Goal: Contribute content: Add original content to the website for others to see

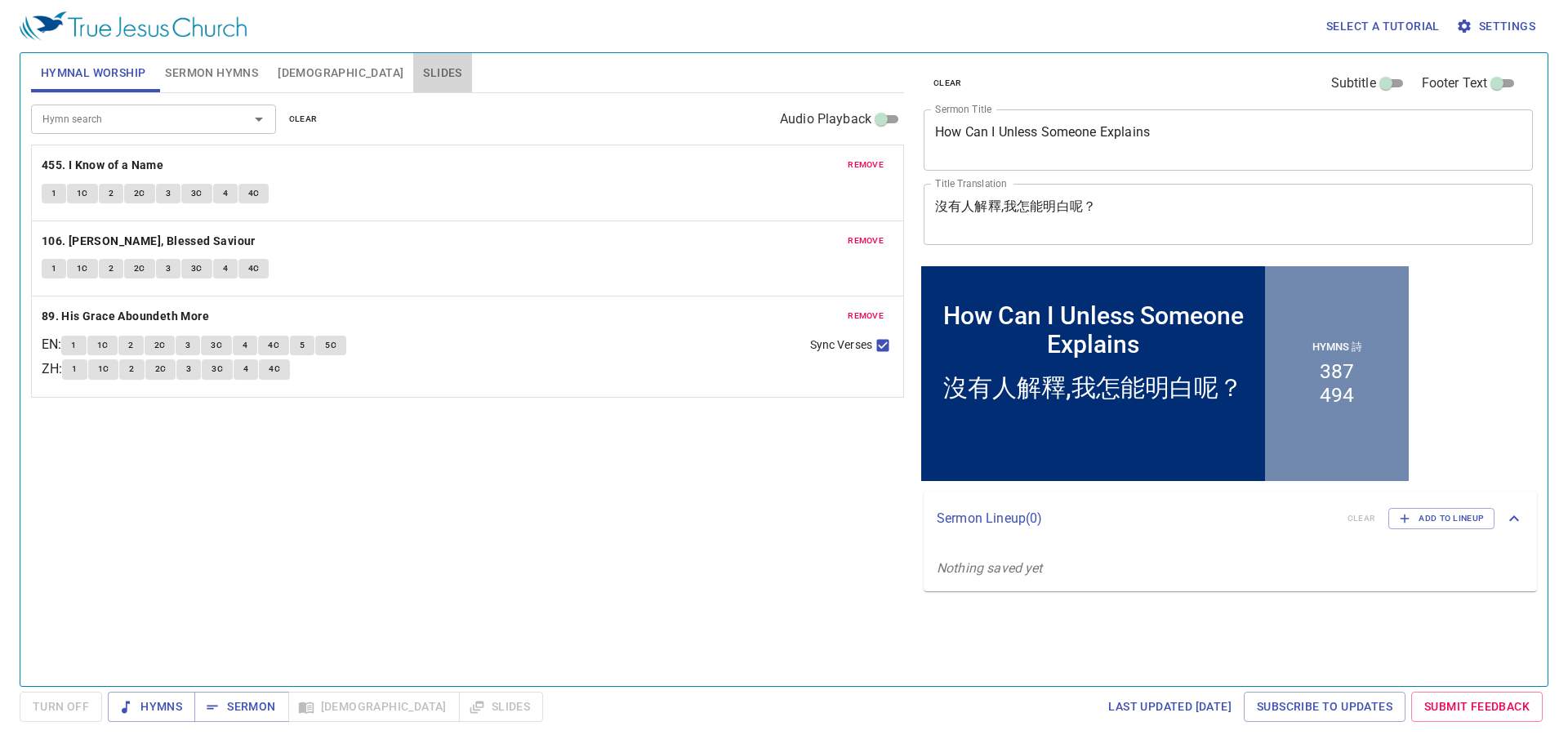
click at [423, 67] on span "Slides" at bounding box center [442, 73] width 38 height 20
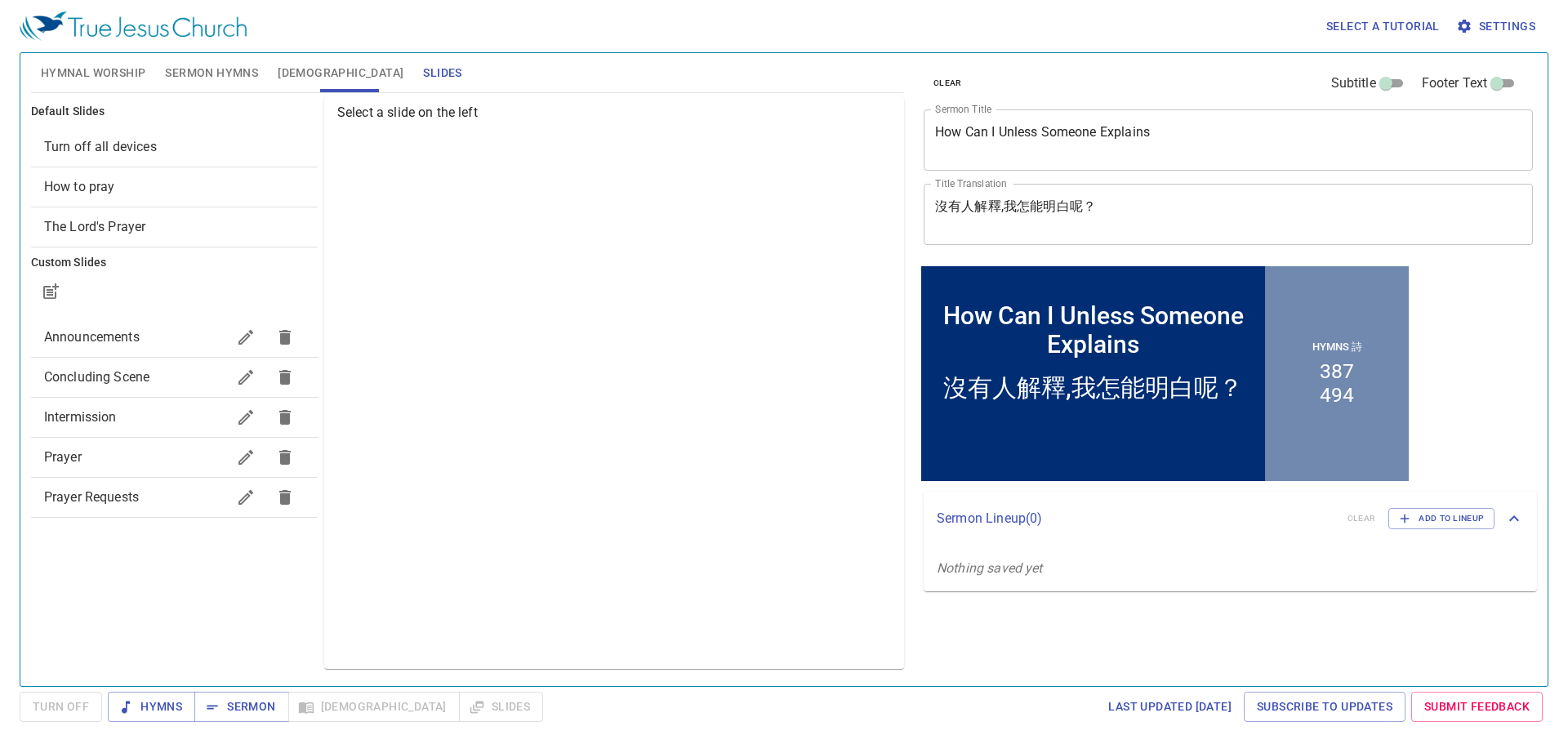
click at [85, 466] on span "Prayer" at bounding box center [135, 457] width 182 height 19
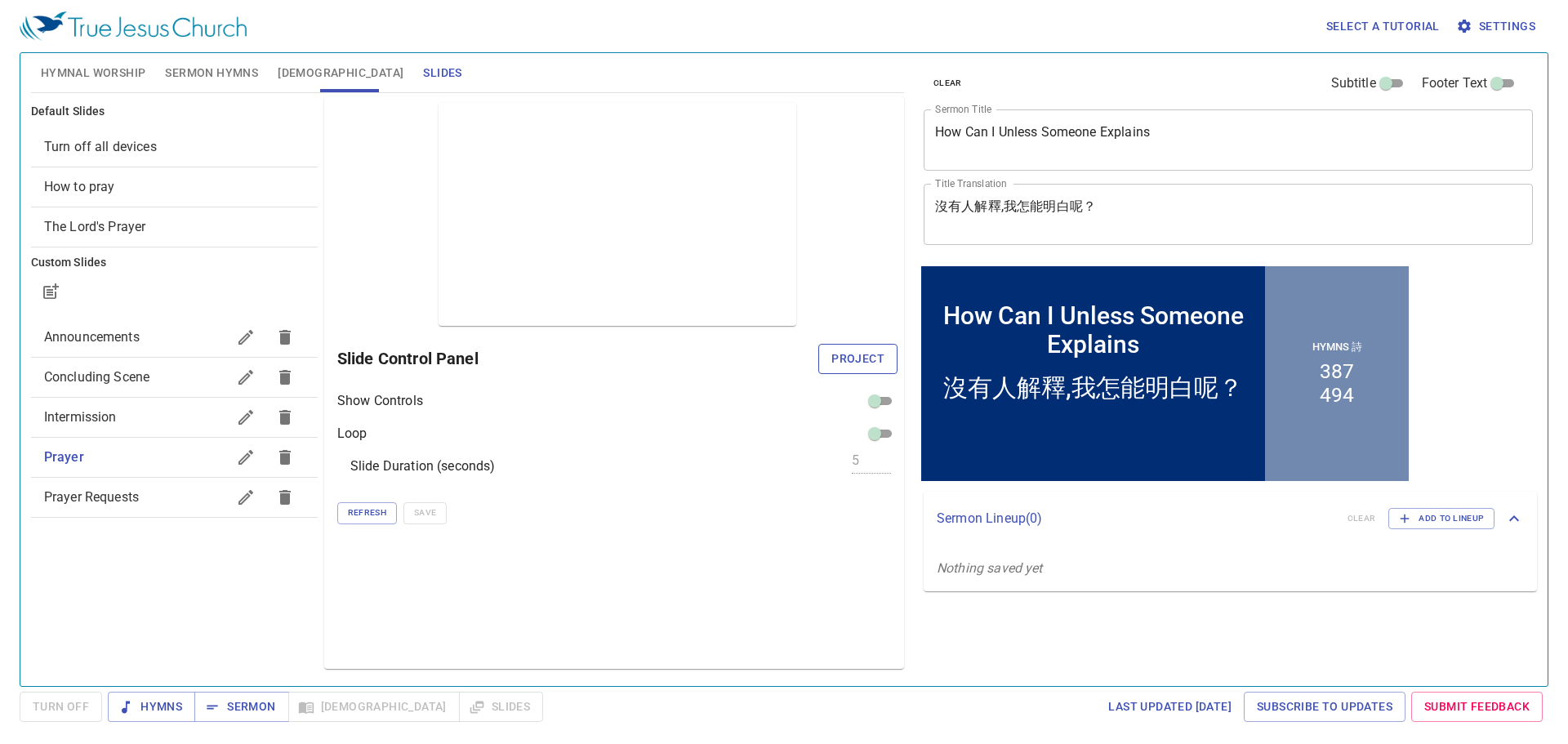
click at [835, 366] on span "Project" at bounding box center [858, 359] width 53 height 20
click at [996, 136] on textarea "How Can I Unless Someone Explains" at bounding box center [1228, 140] width 586 height 32
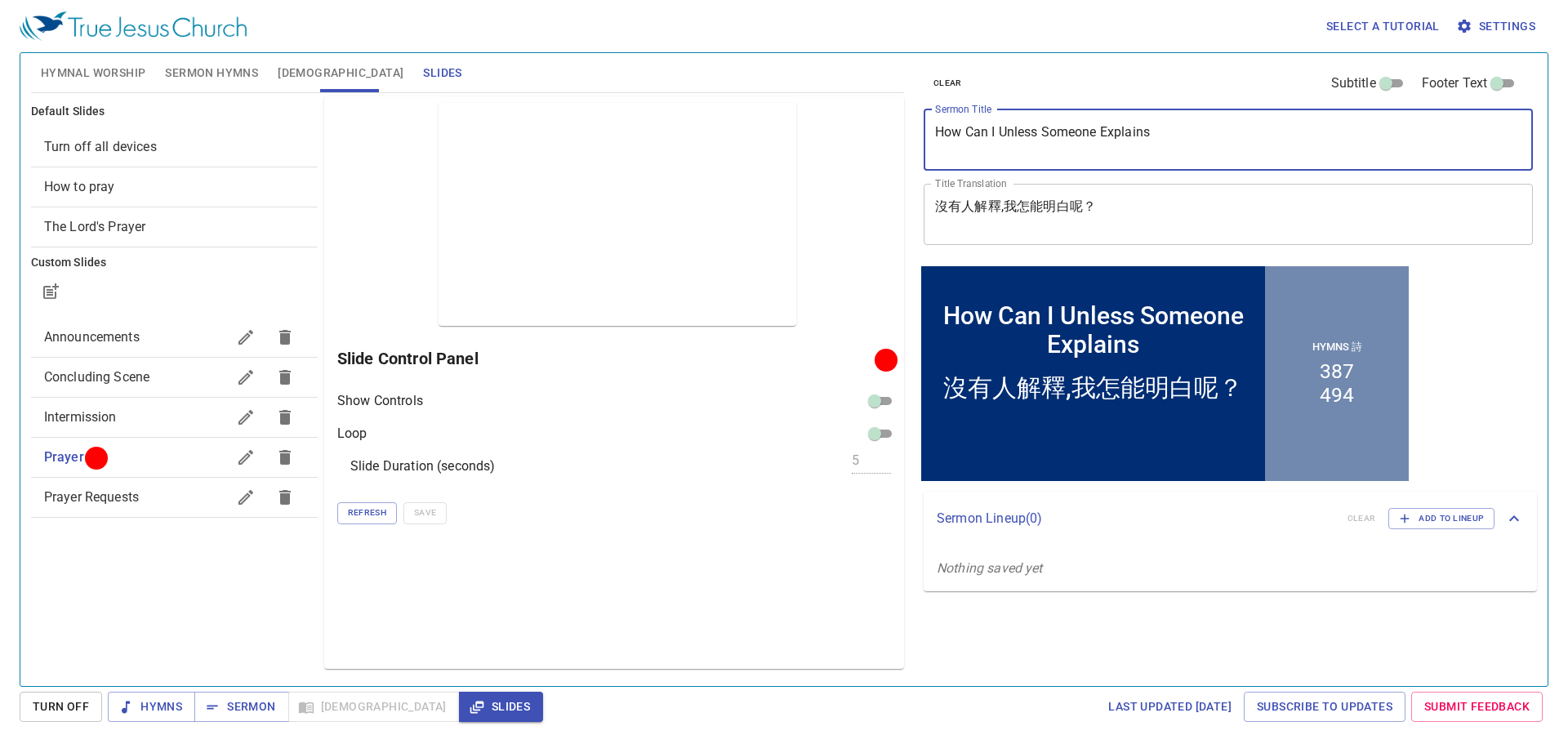
click at [996, 136] on textarea "How Can I Unless Someone Explains" at bounding box center [1228, 140] width 586 height 32
paste textarea "Introduction to 7 Trumpet"
type textarea "Introduction to 7 Trumpets"
click at [1058, 205] on textarea "沒有人解釋,我怎能明白呢？" at bounding box center [1228, 214] width 586 height 32
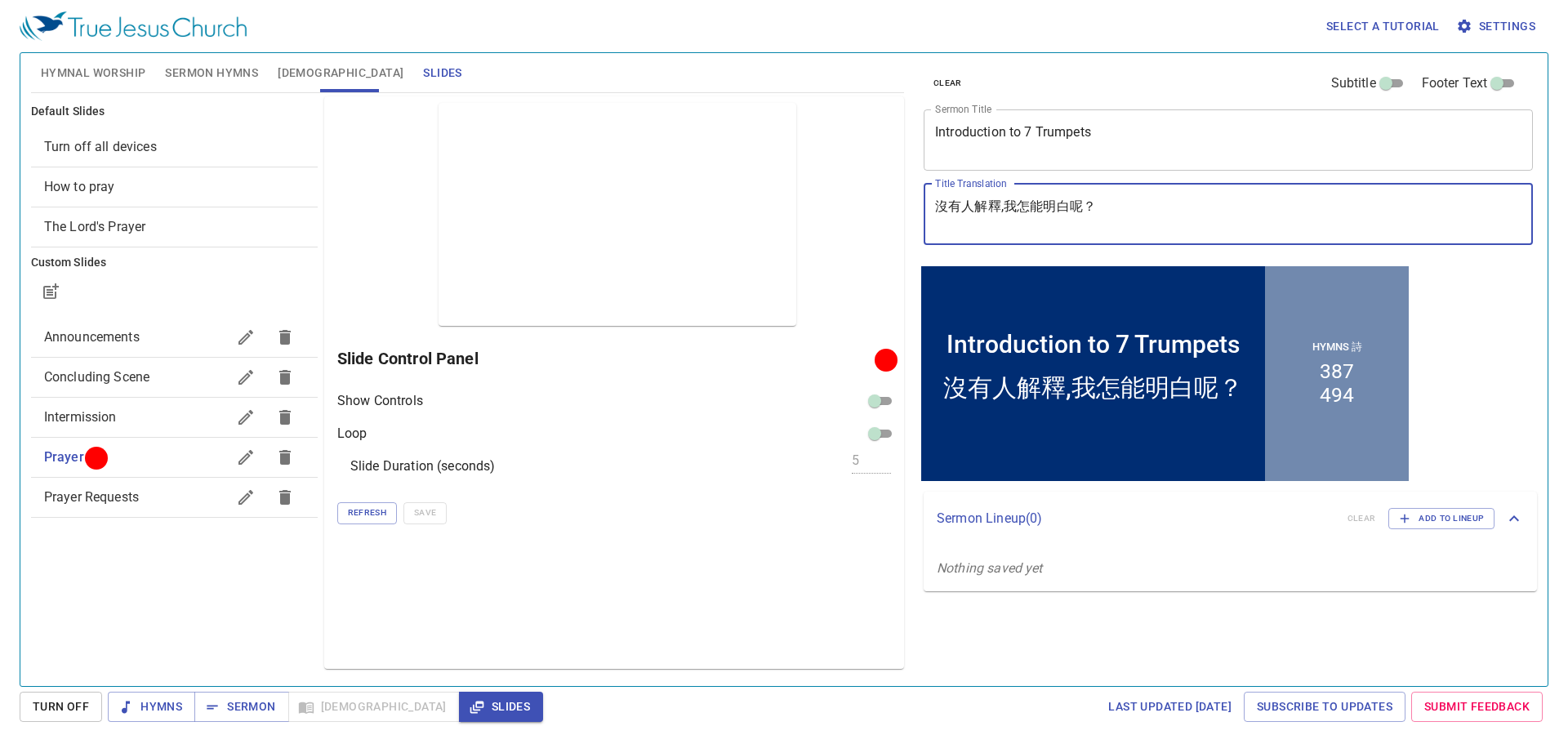
click at [1058, 205] on textarea "沒有人解釋,我怎能明白呢？" at bounding box center [1228, 214] width 586 height 32
paste textarea "七號簡介"
type textarea "七號簡介"
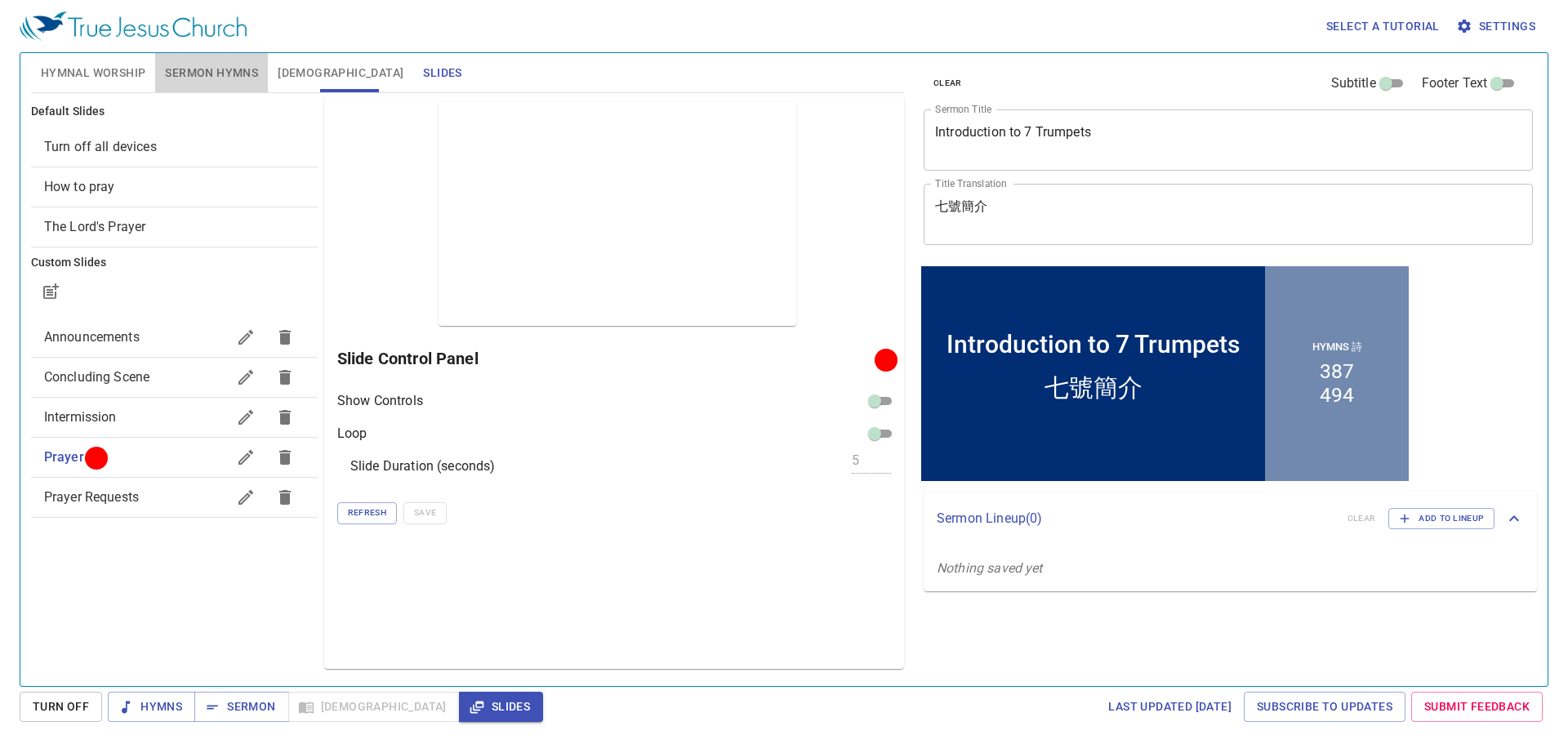
click at [187, 73] on span "Sermon Hymns" at bounding box center [211, 73] width 94 height 20
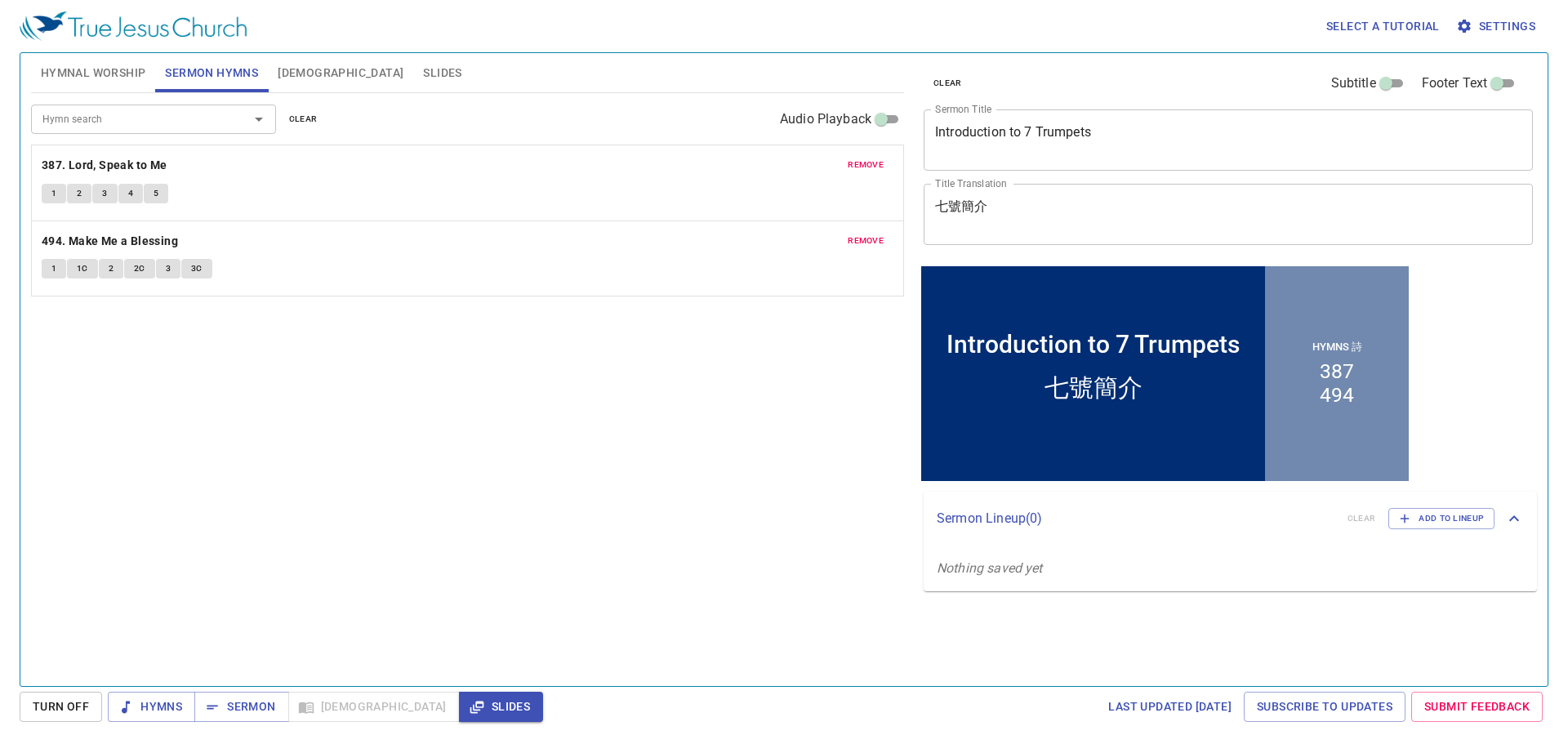
click at [306, 112] on span "clear" at bounding box center [303, 120] width 29 height 15
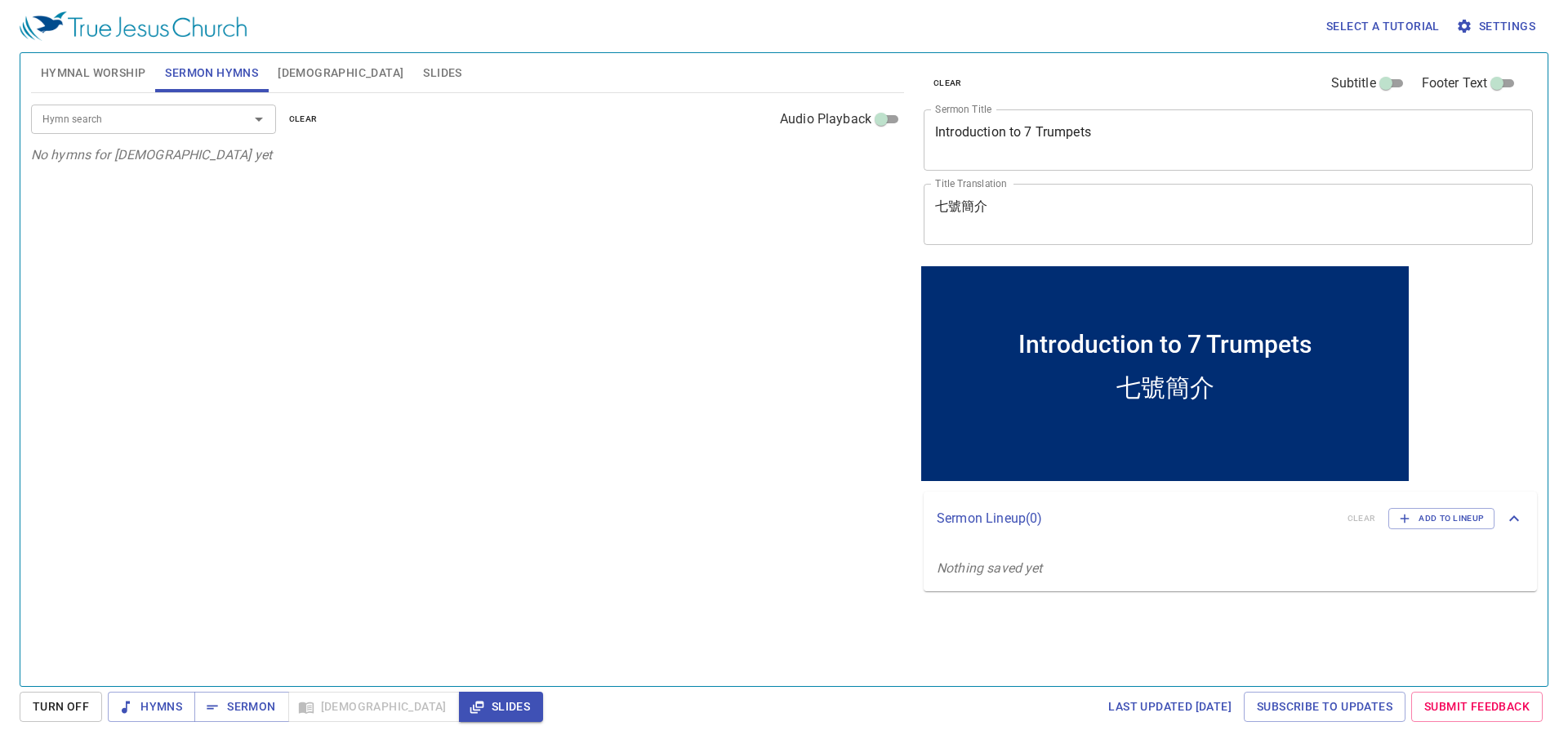
click at [93, 132] on div "Hymn search" at bounding box center [154, 119] width 245 height 29
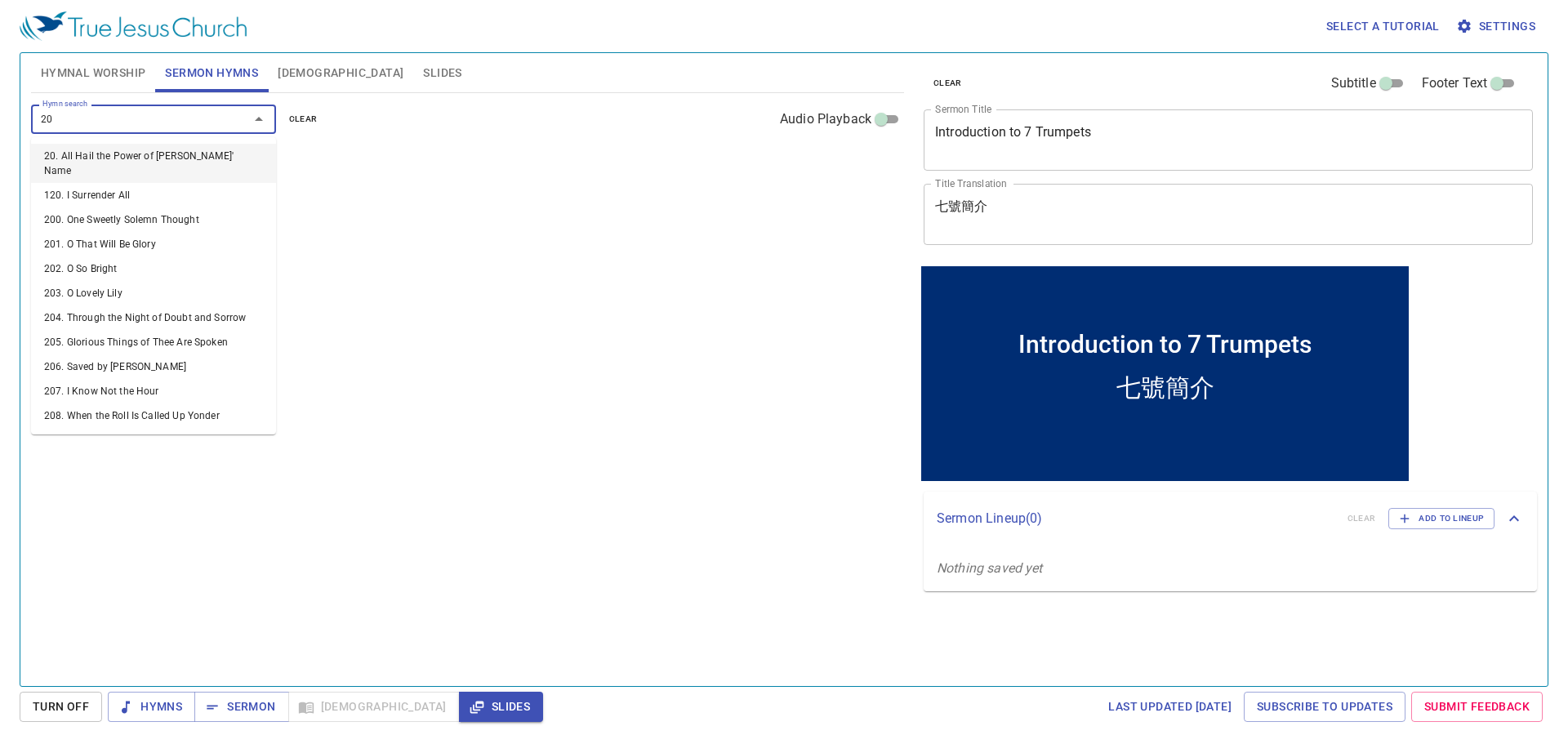
type input "208"
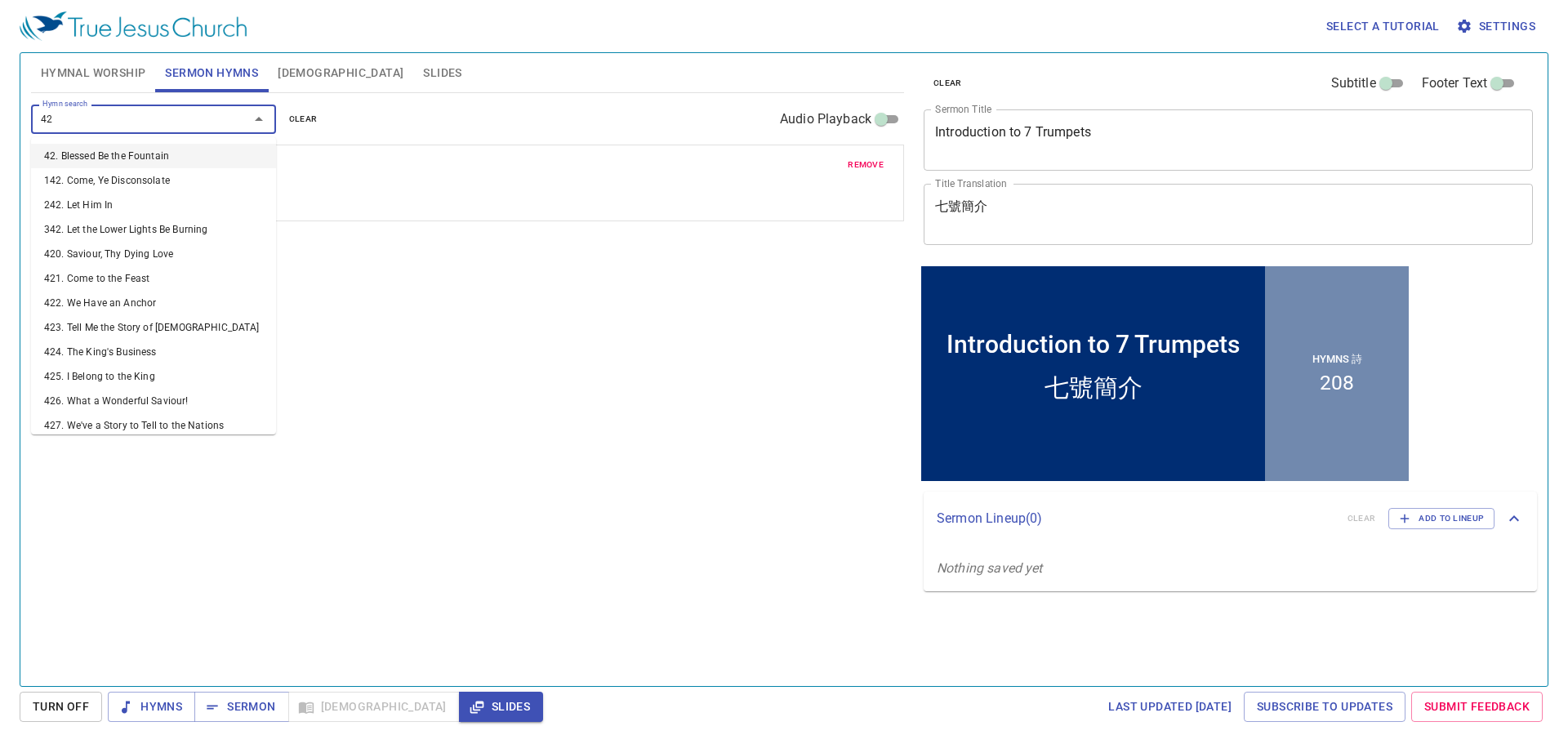
type input "429"
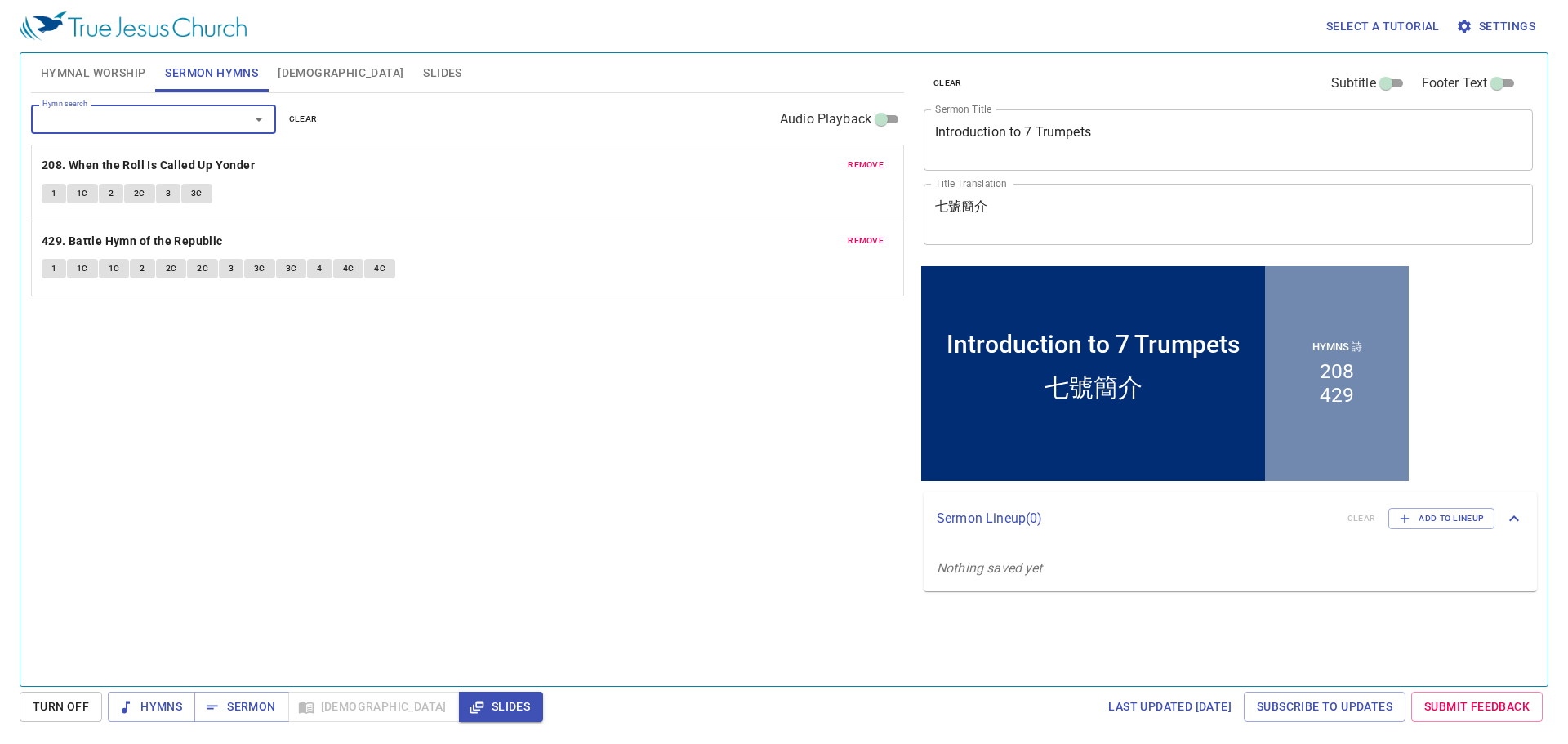
click at [94, 79] on span "Hymnal Worship" at bounding box center [94, 73] width 106 height 20
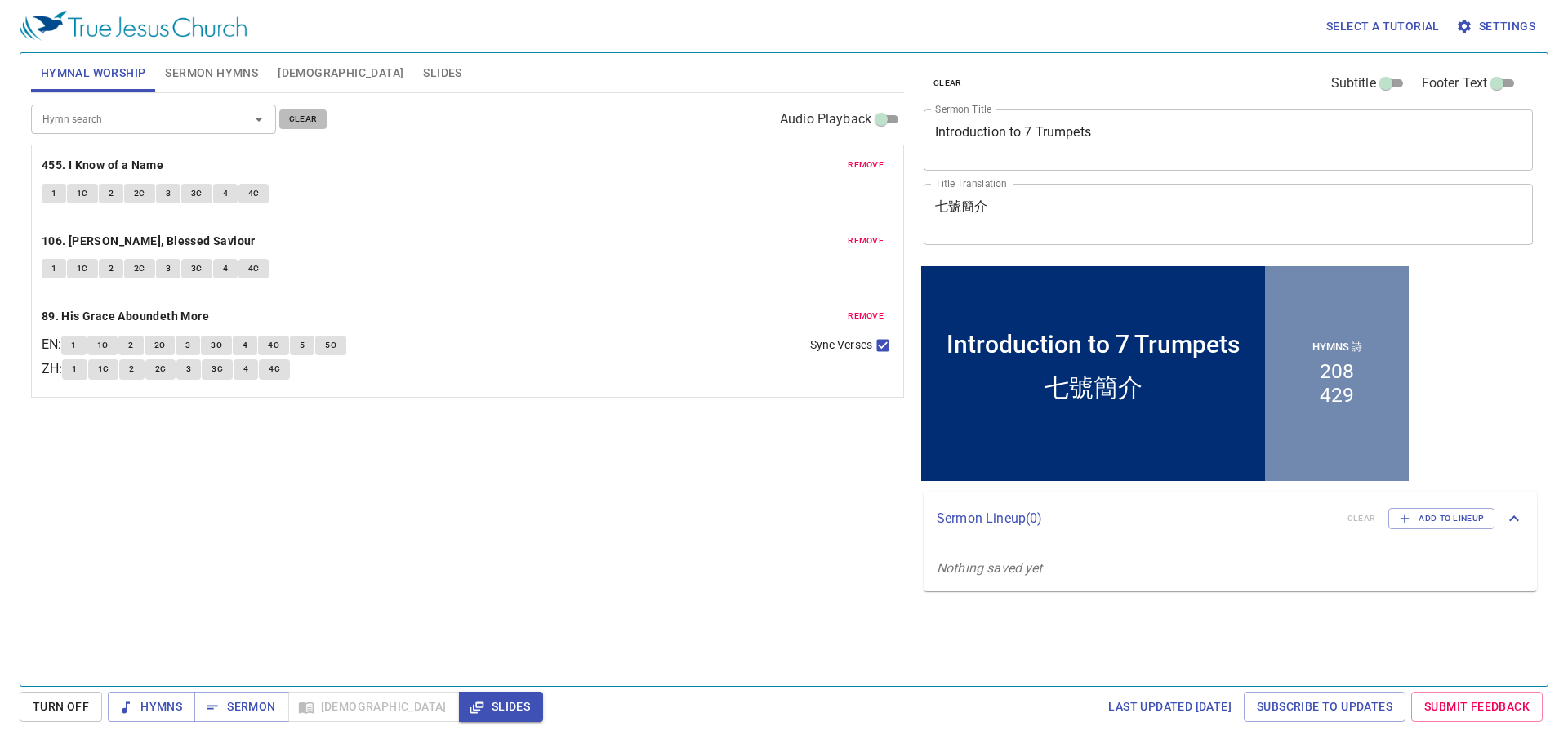
click at [295, 109] on button "clear" at bounding box center [304, 119] width 48 height 19
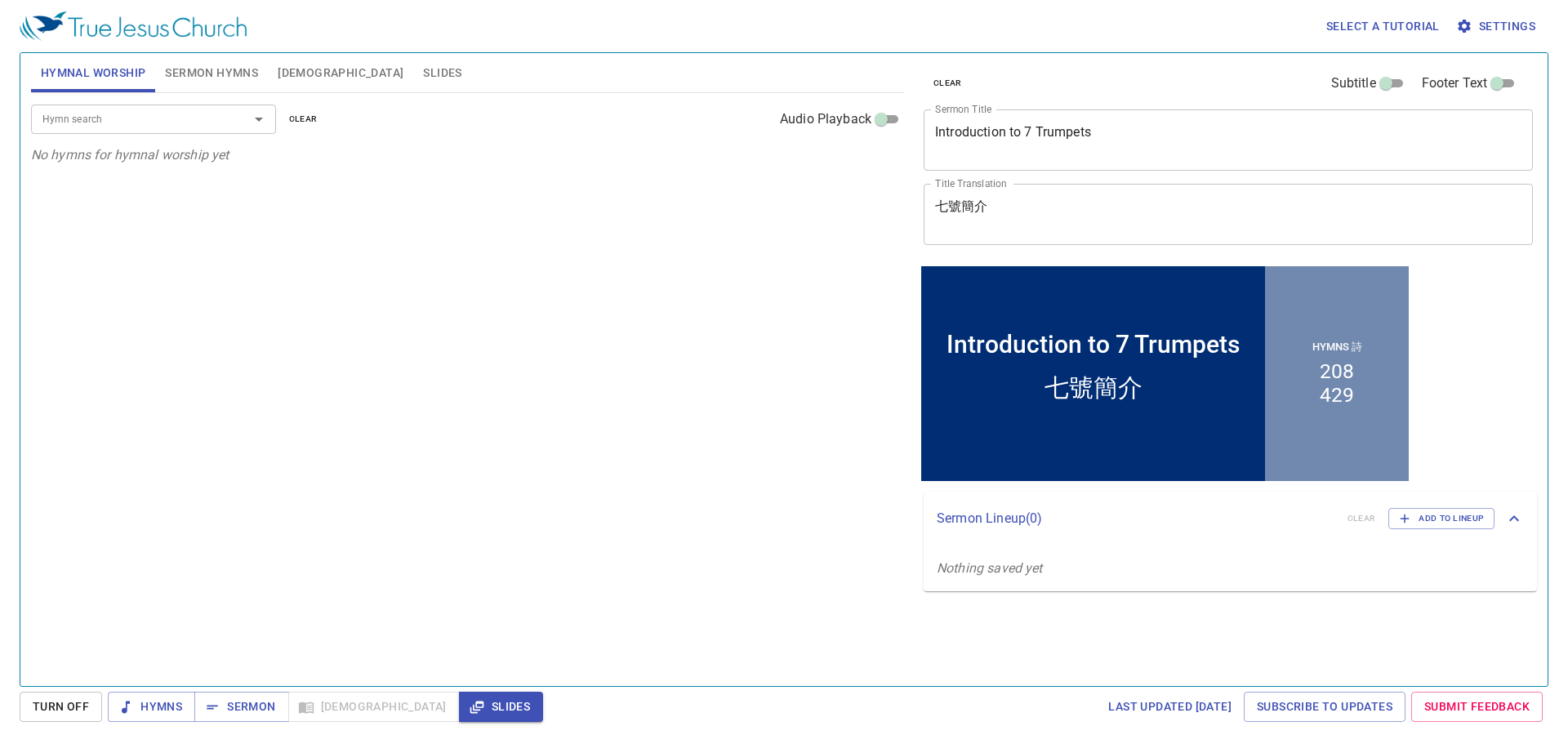
click at [140, 120] on input "Hymn search" at bounding box center [130, 119] width 187 height 19
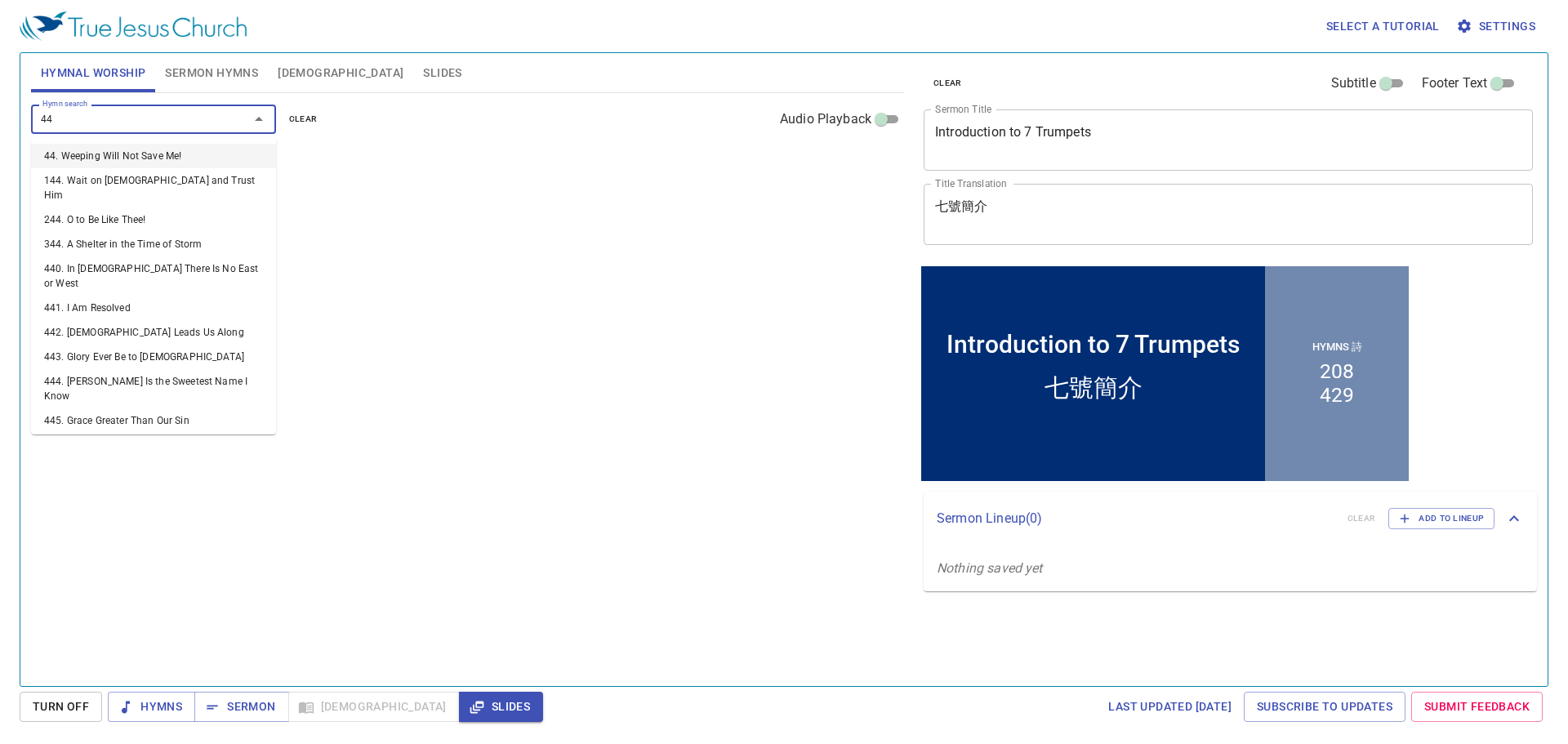
type input "447"
type input "448"
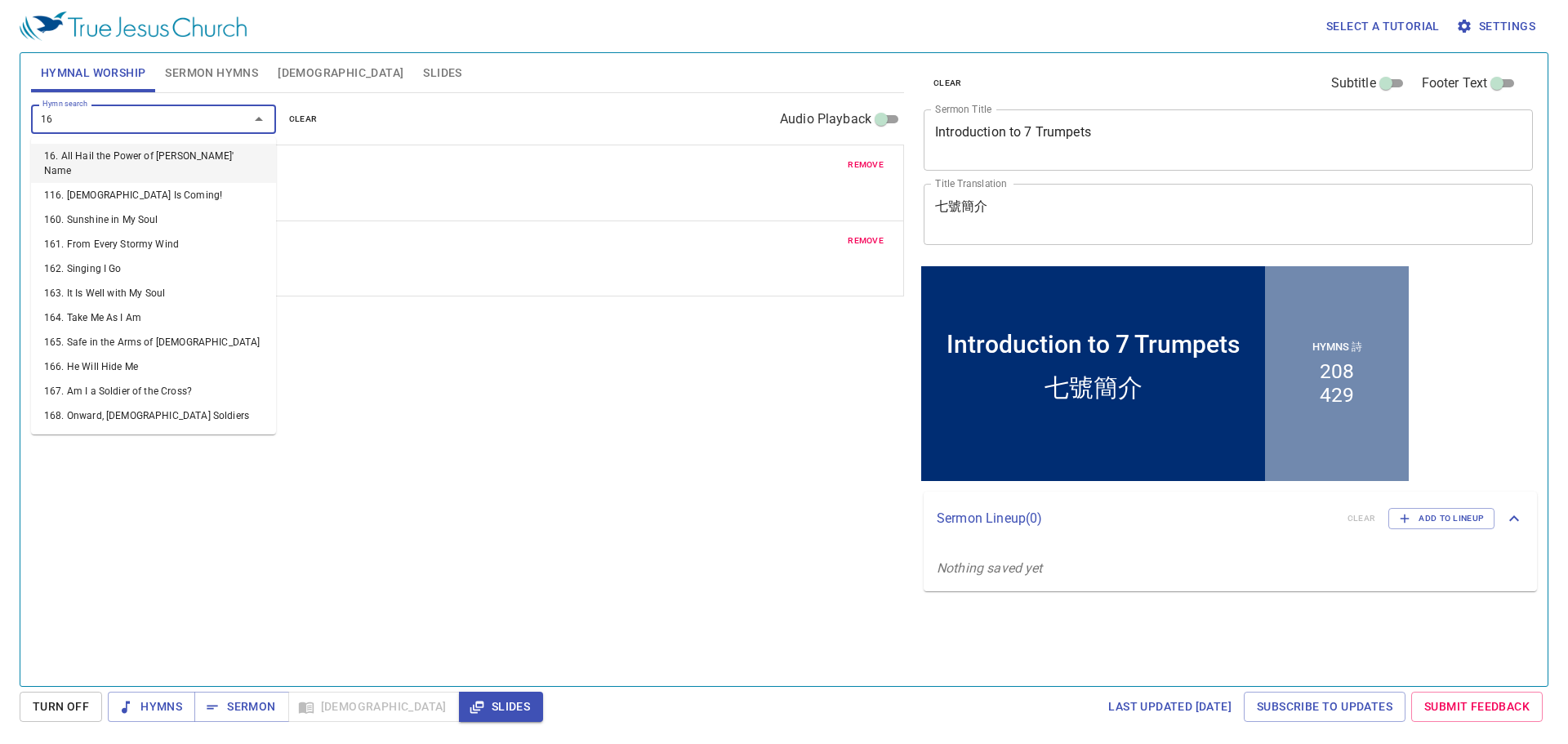
type input "162"
type input "35"
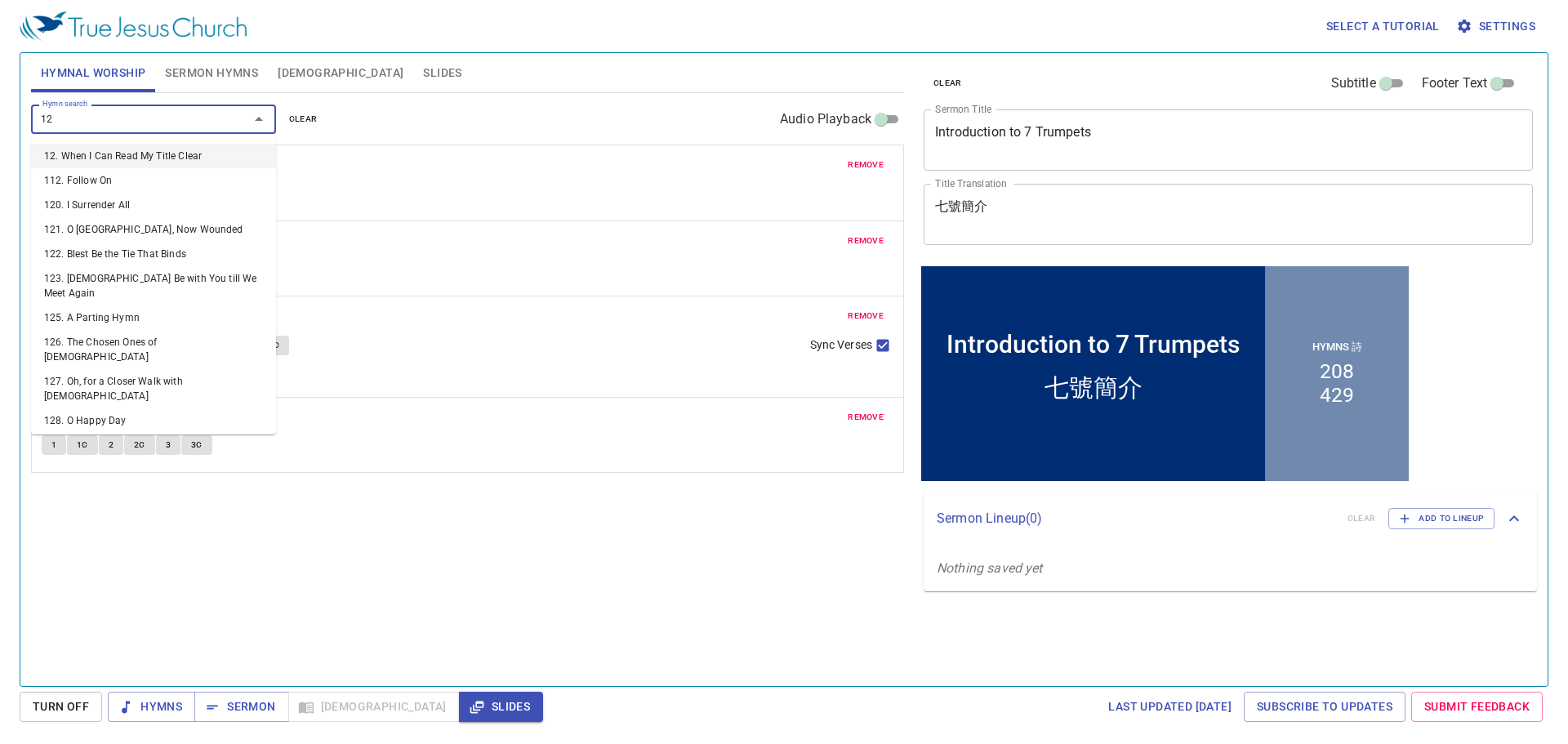
type input "128"
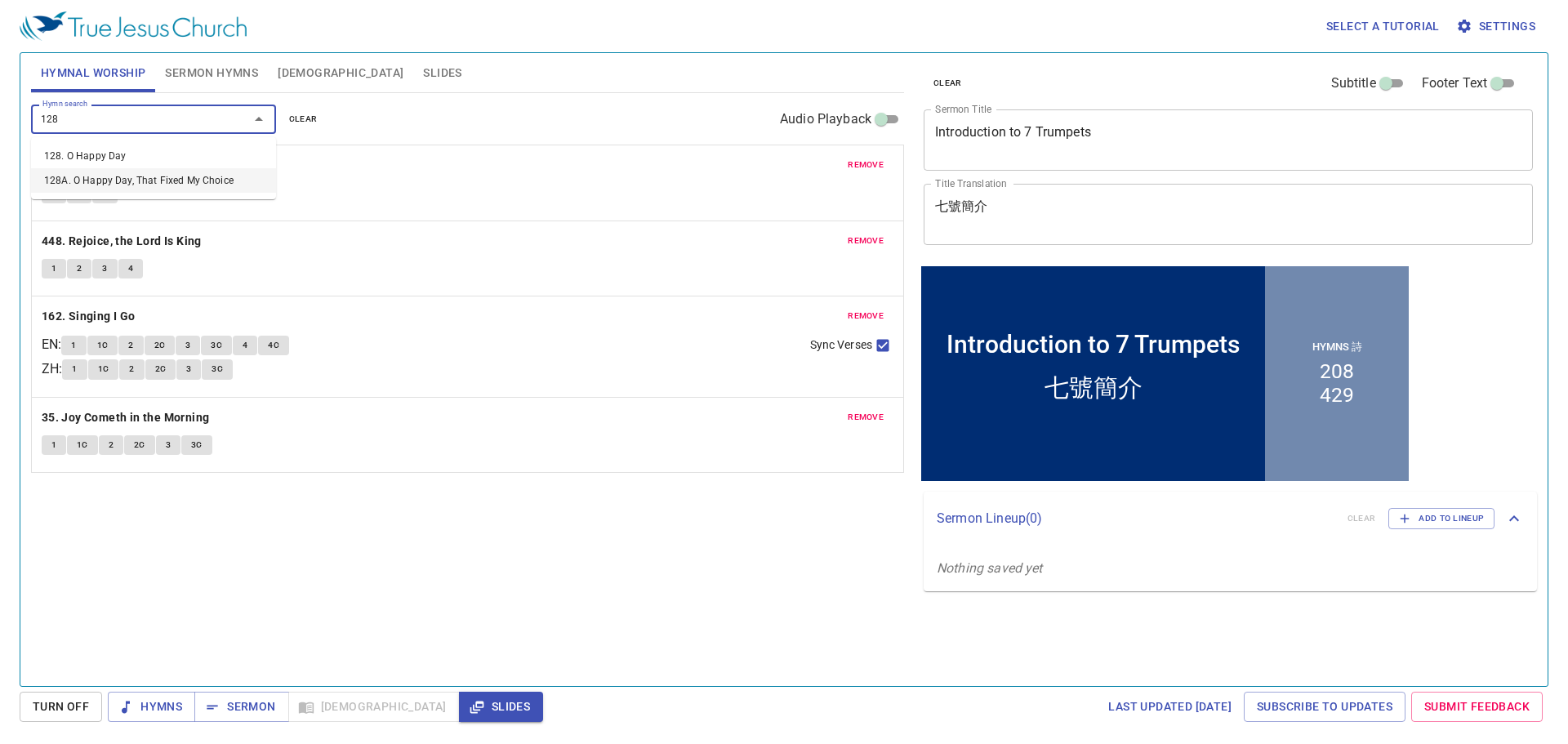
click at [169, 187] on li "128A. O Happy Day, That Fixed My Choice" at bounding box center [154, 181] width 245 height 24
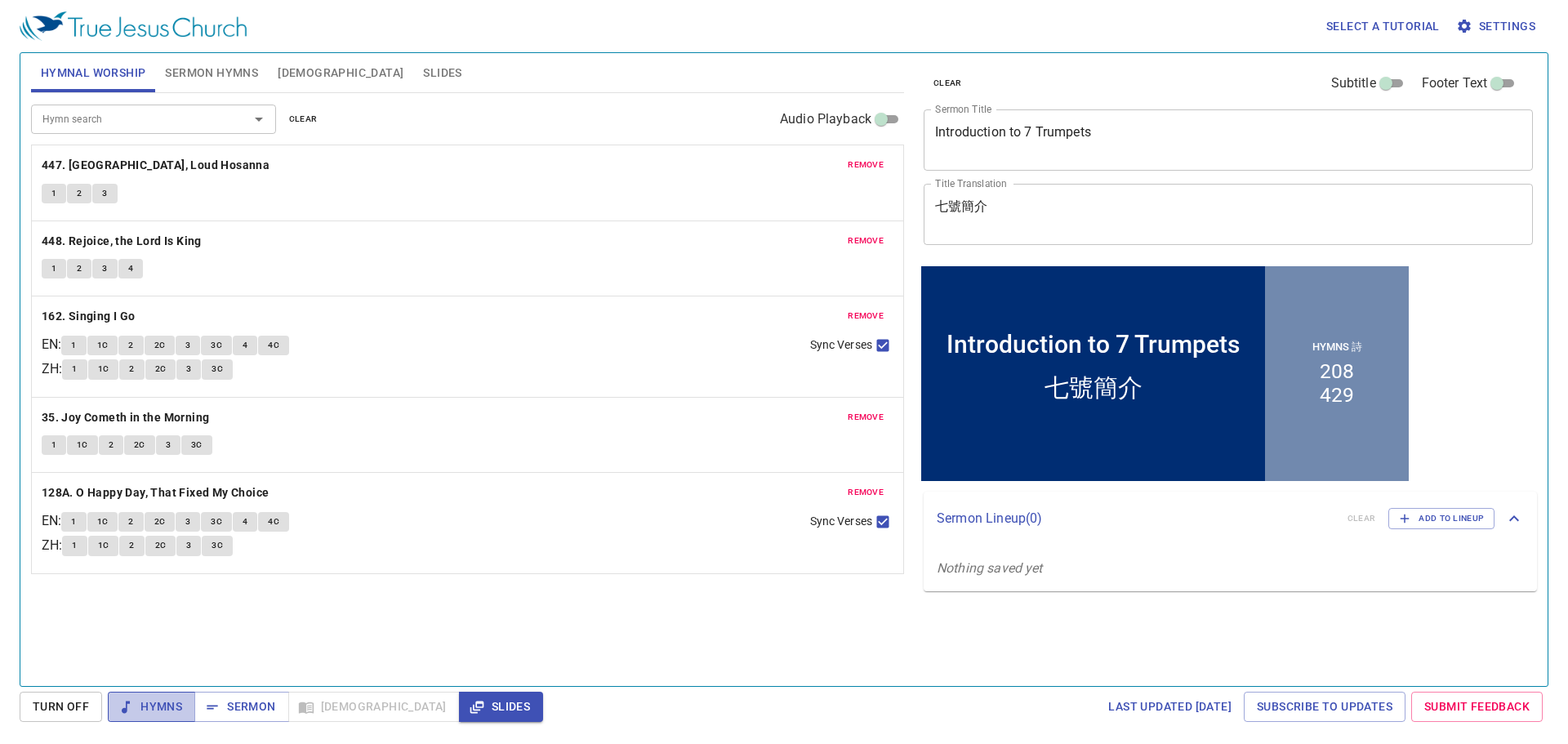
click at [138, 705] on span "Hymns" at bounding box center [152, 707] width 61 height 20
click at [59, 162] on b "447. Hosanna, Loud Hosanna" at bounding box center [156, 166] width 228 height 20
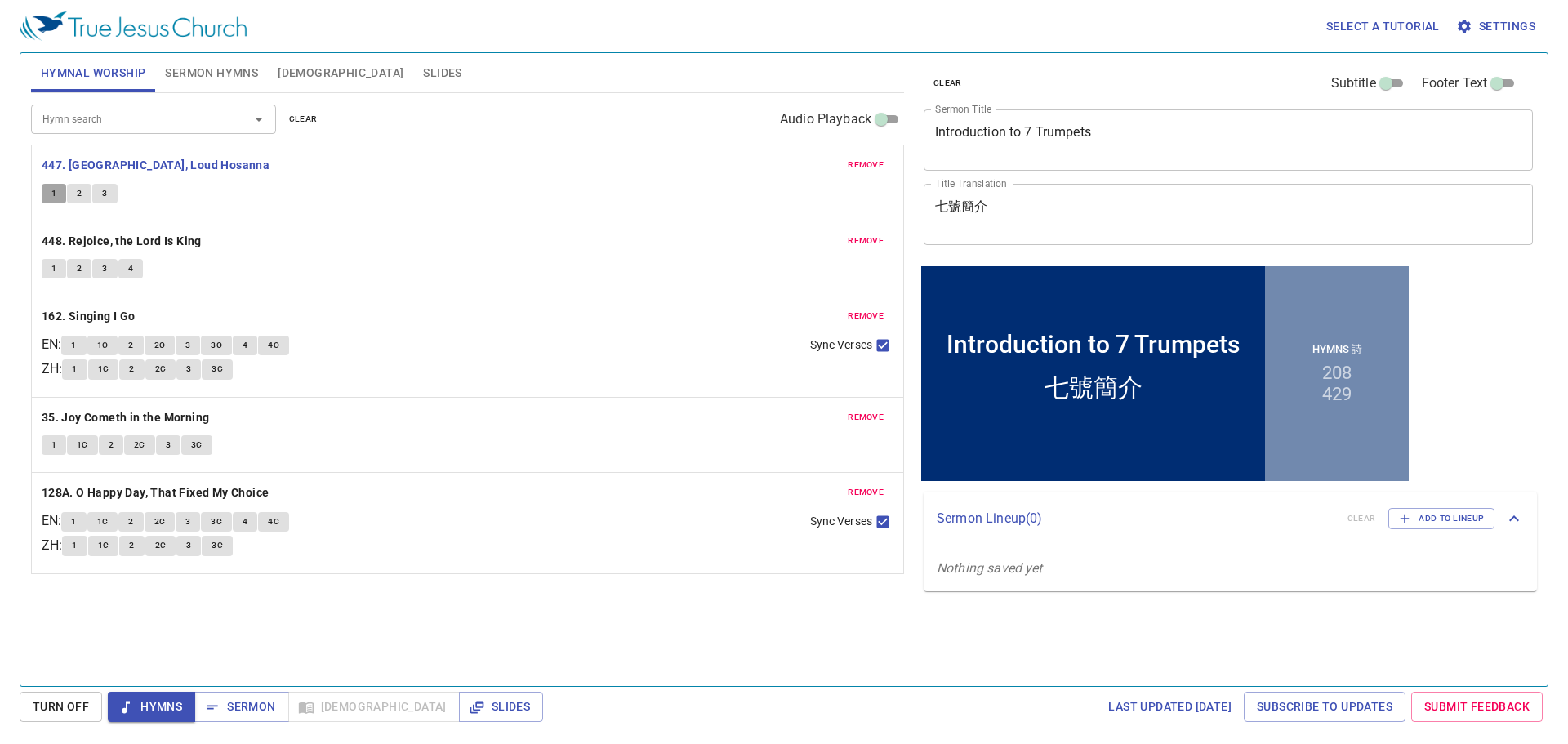
click at [52, 197] on span "1" at bounding box center [54, 194] width 5 height 15
click at [866, 170] on span "remove" at bounding box center [865, 165] width 36 height 15
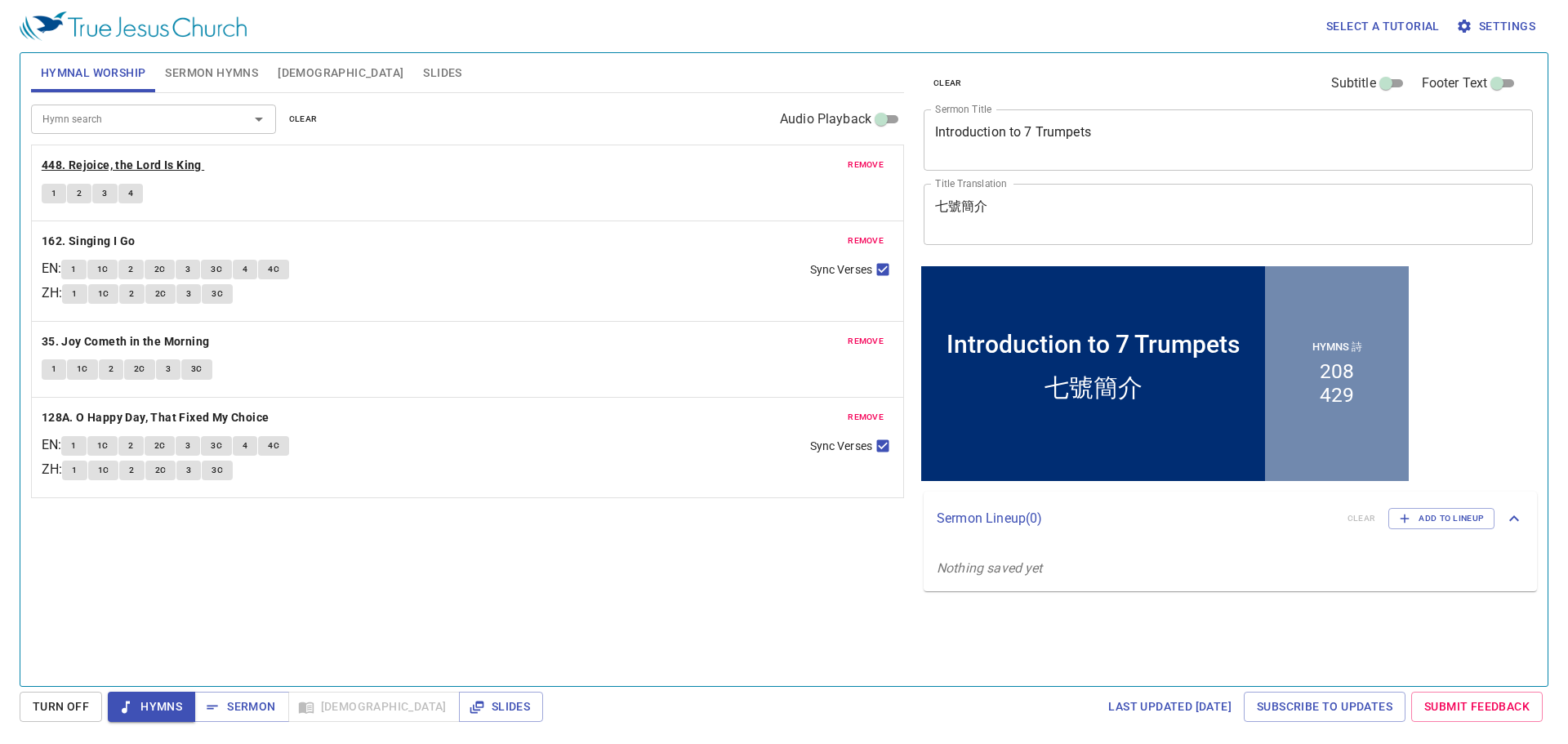
click at [167, 162] on b "448. Rejoice, the Lord Is King" at bounding box center [121, 166] width 160 height 20
click at [46, 195] on button "1" at bounding box center [54, 193] width 24 height 19
click at [852, 159] on span "remove" at bounding box center [865, 165] width 36 height 15
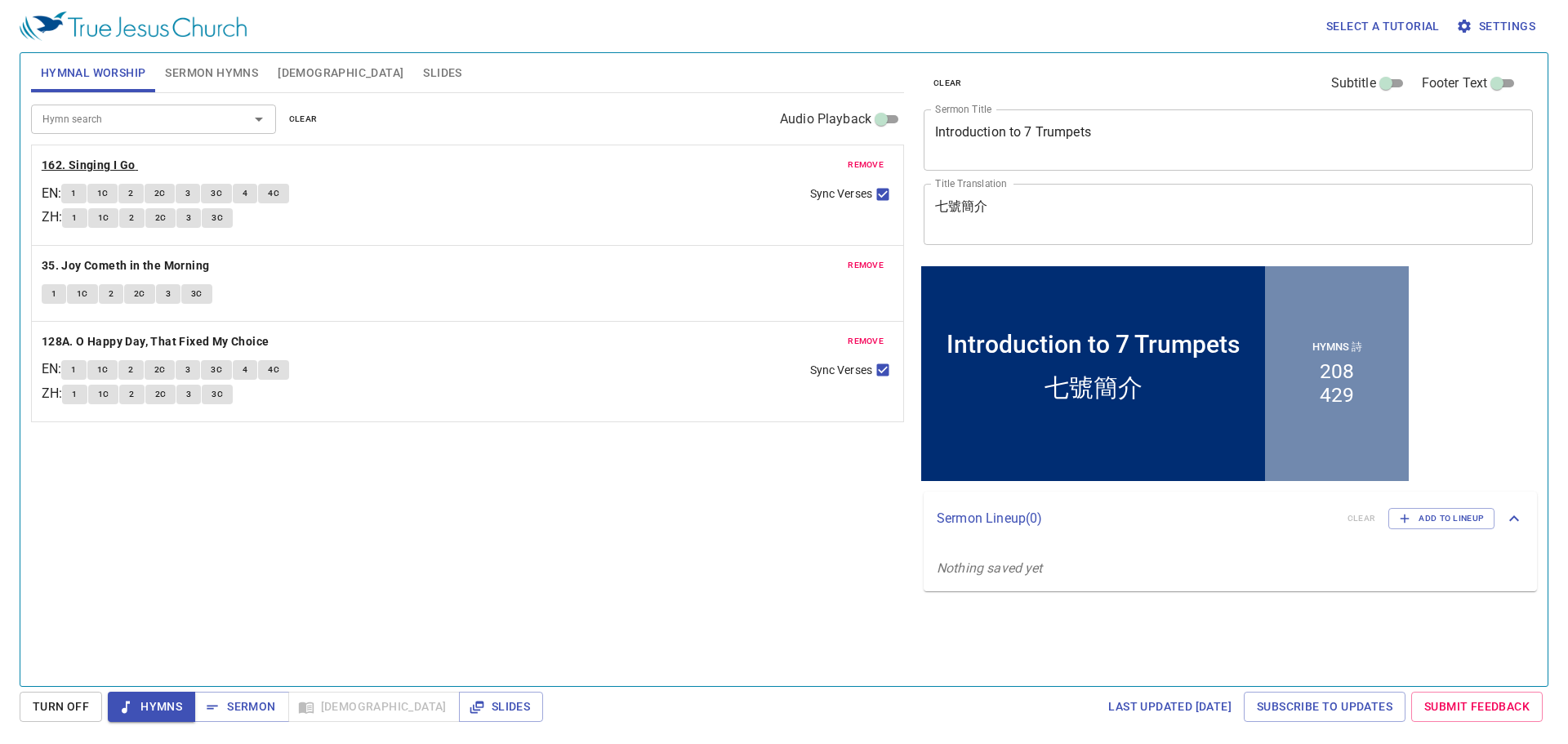
click at [85, 166] on b "162. Singing I Go" at bounding box center [88, 166] width 94 height 20
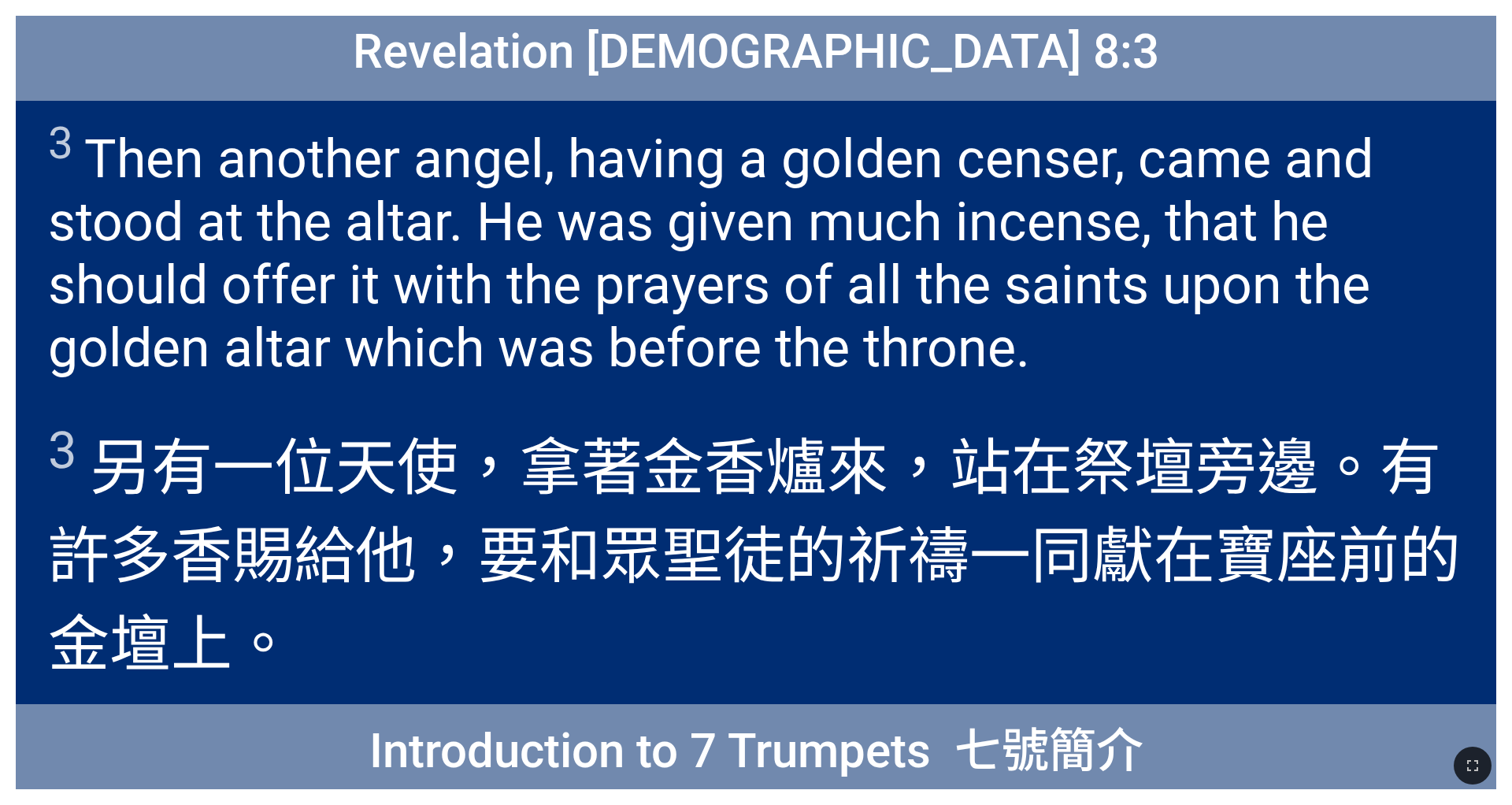
click at [83, 62] on div "Revelation [DEMOGRAPHIC_DATA] 8:3" at bounding box center [756, 58] width 1481 height 85
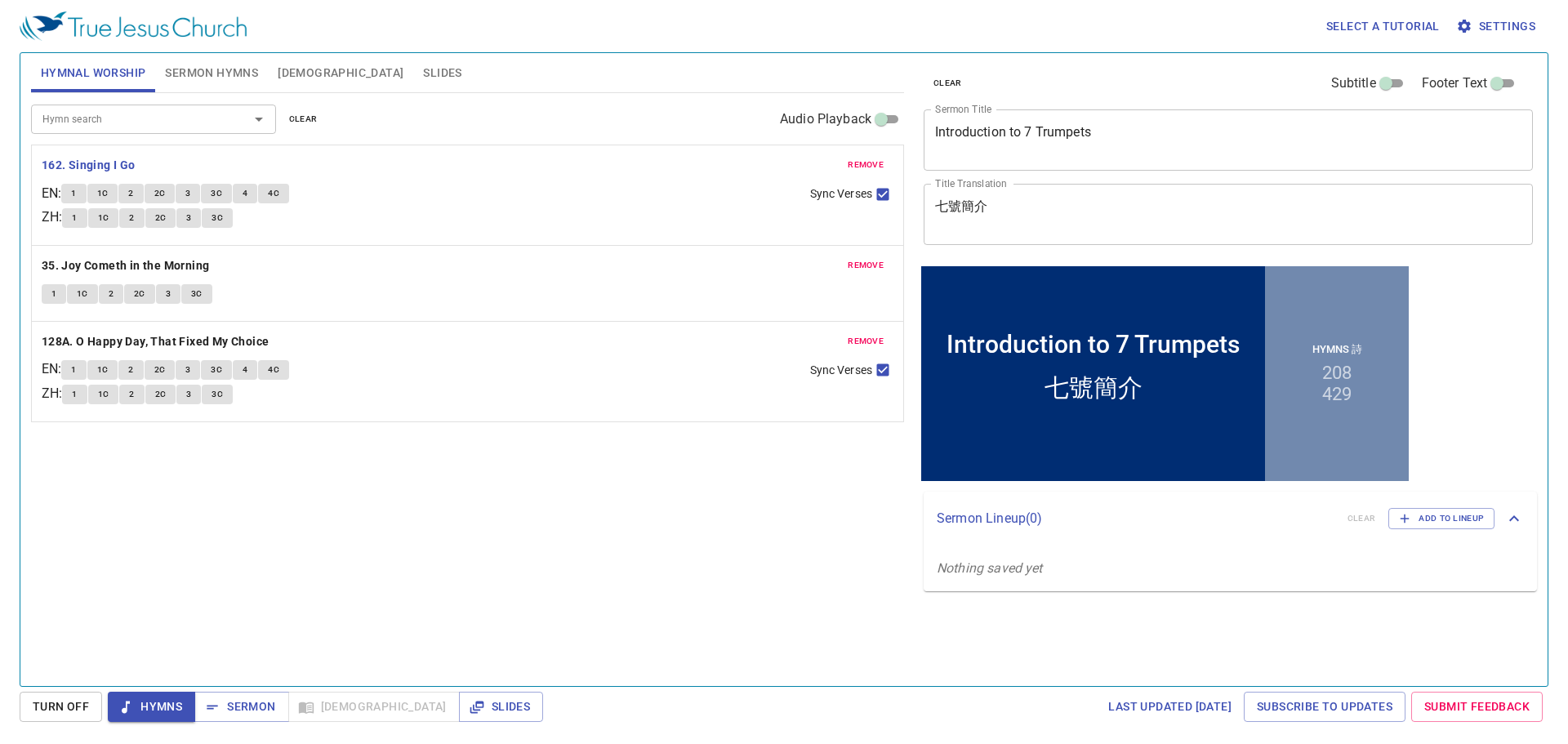
click at [86, 193] on button "1" at bounding box center [73, 193] width 24 height 19
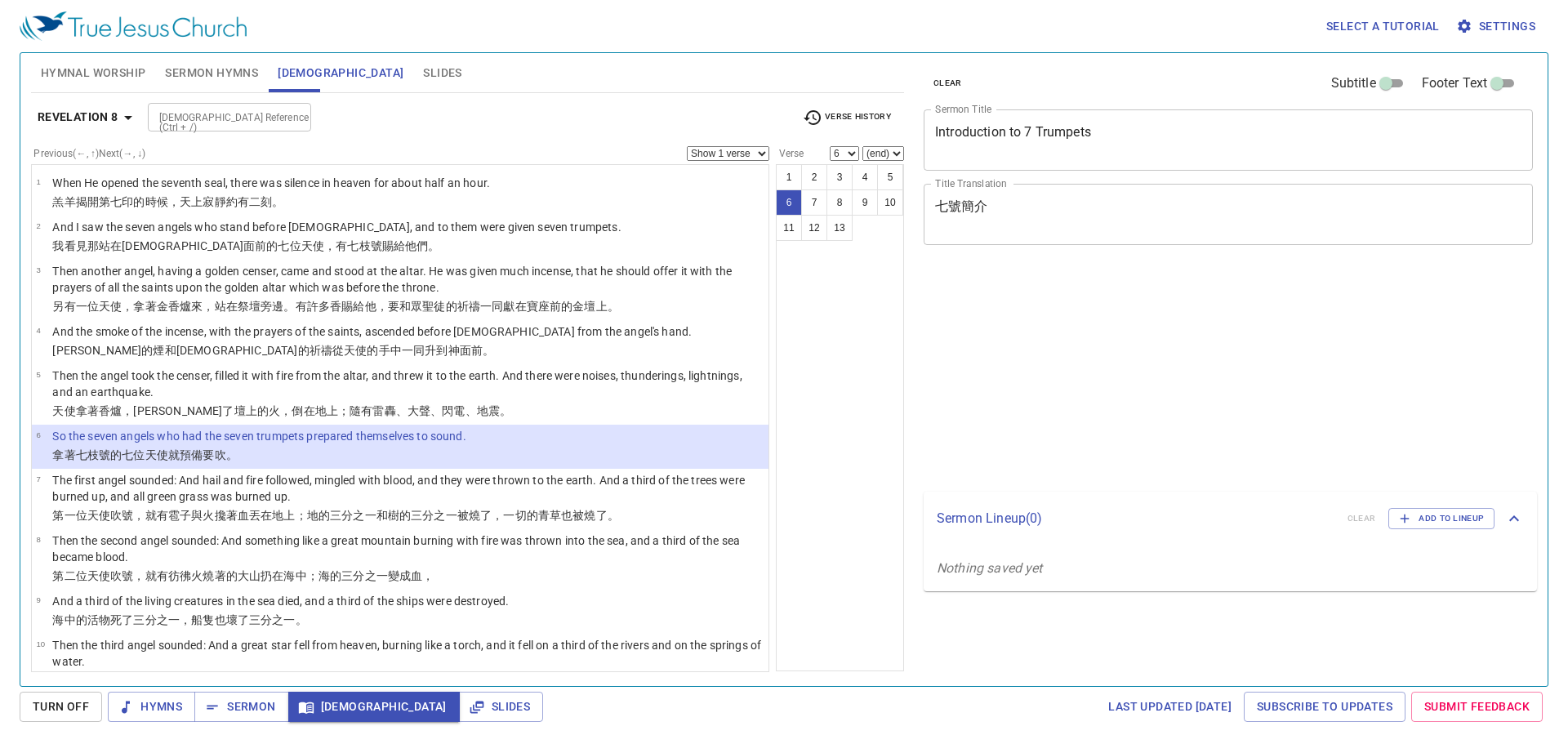
select select "6"
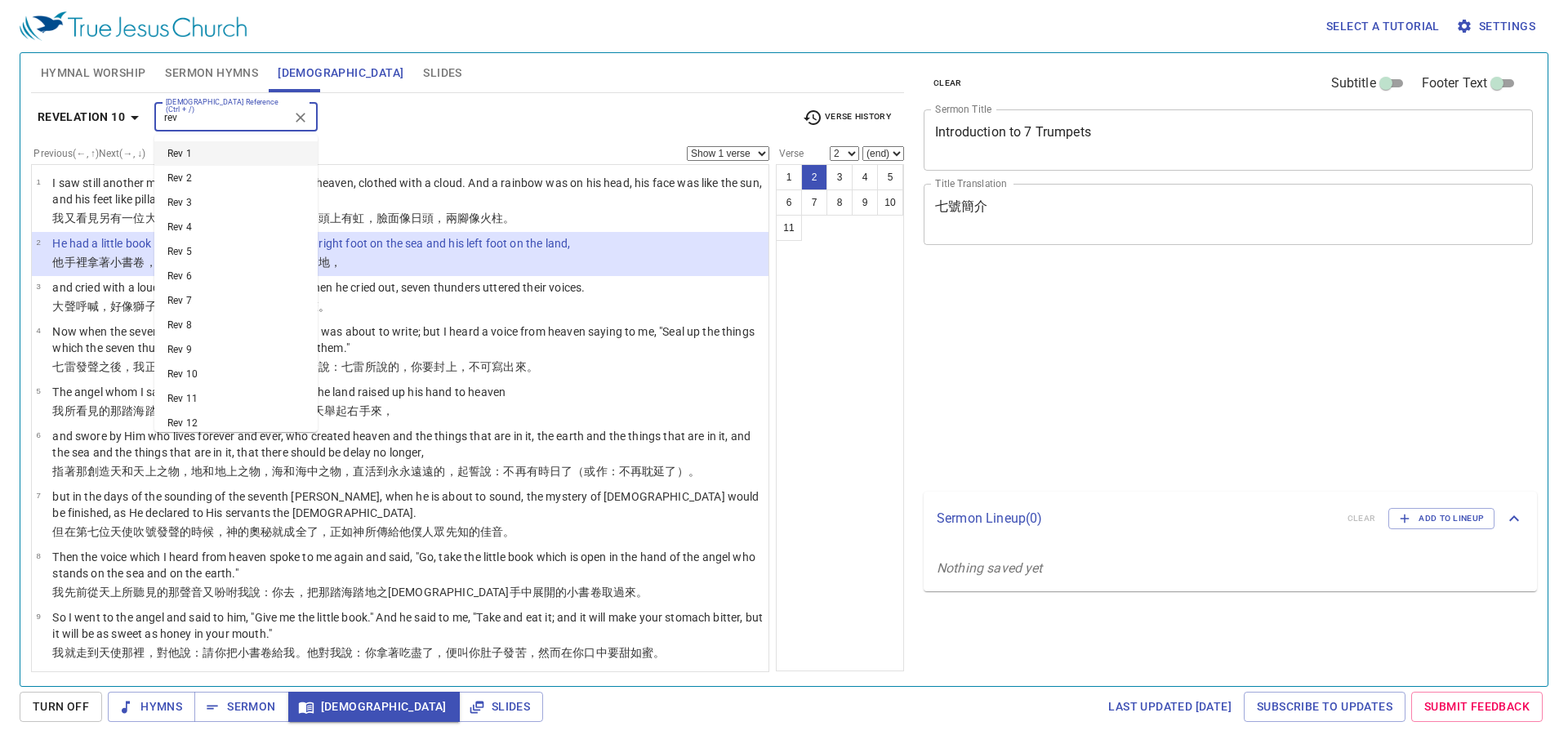
select select "2"
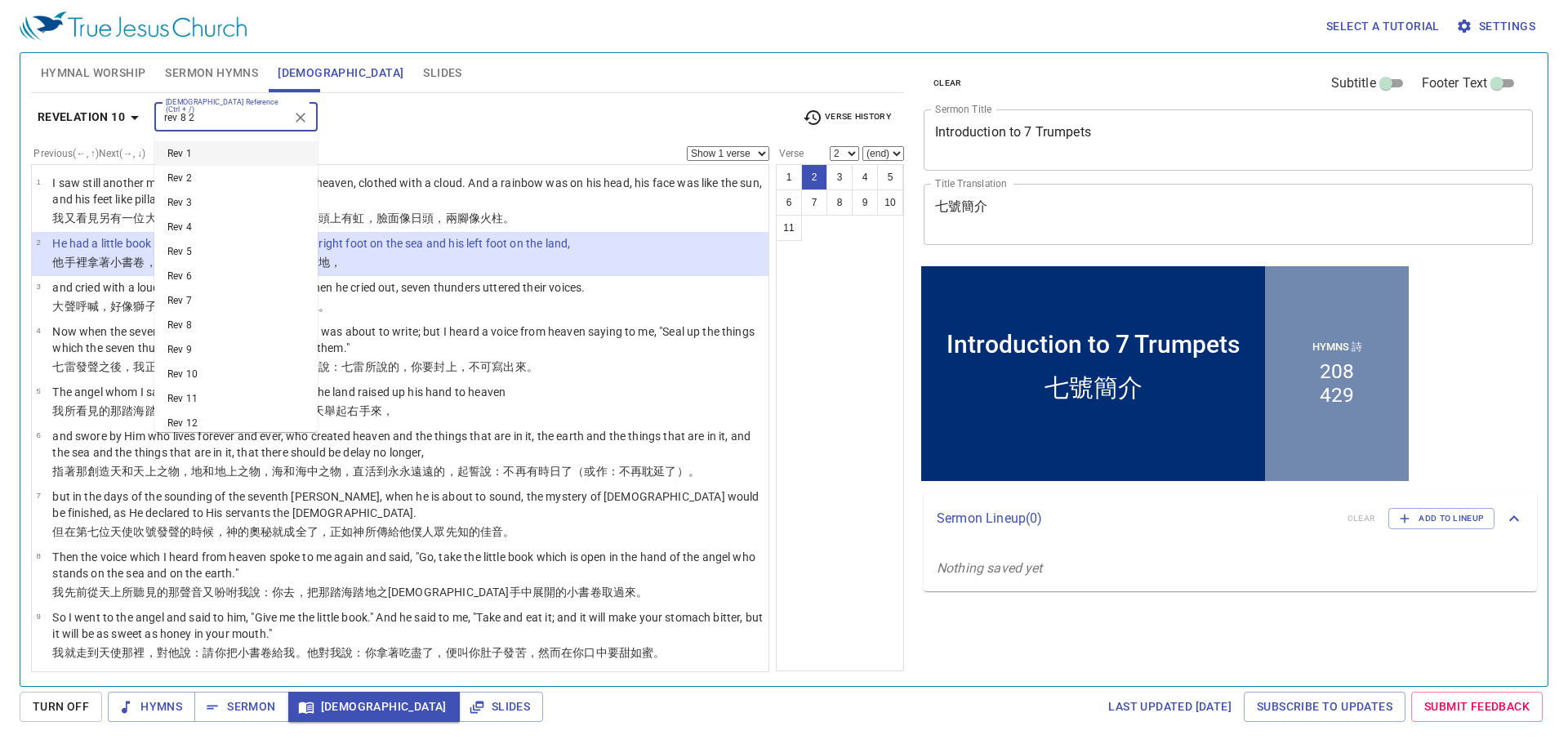
type input "rev 8 2"
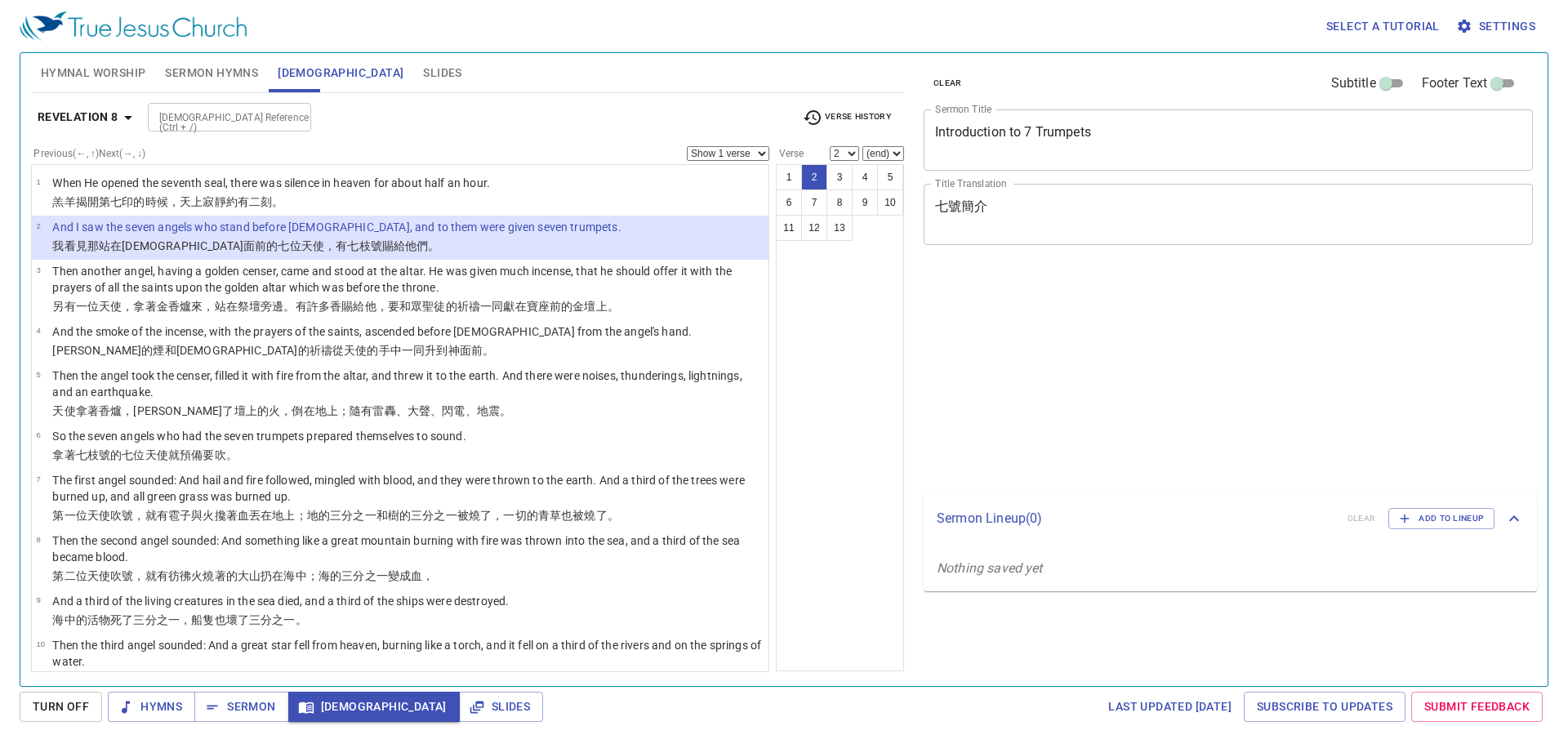
select select "2"
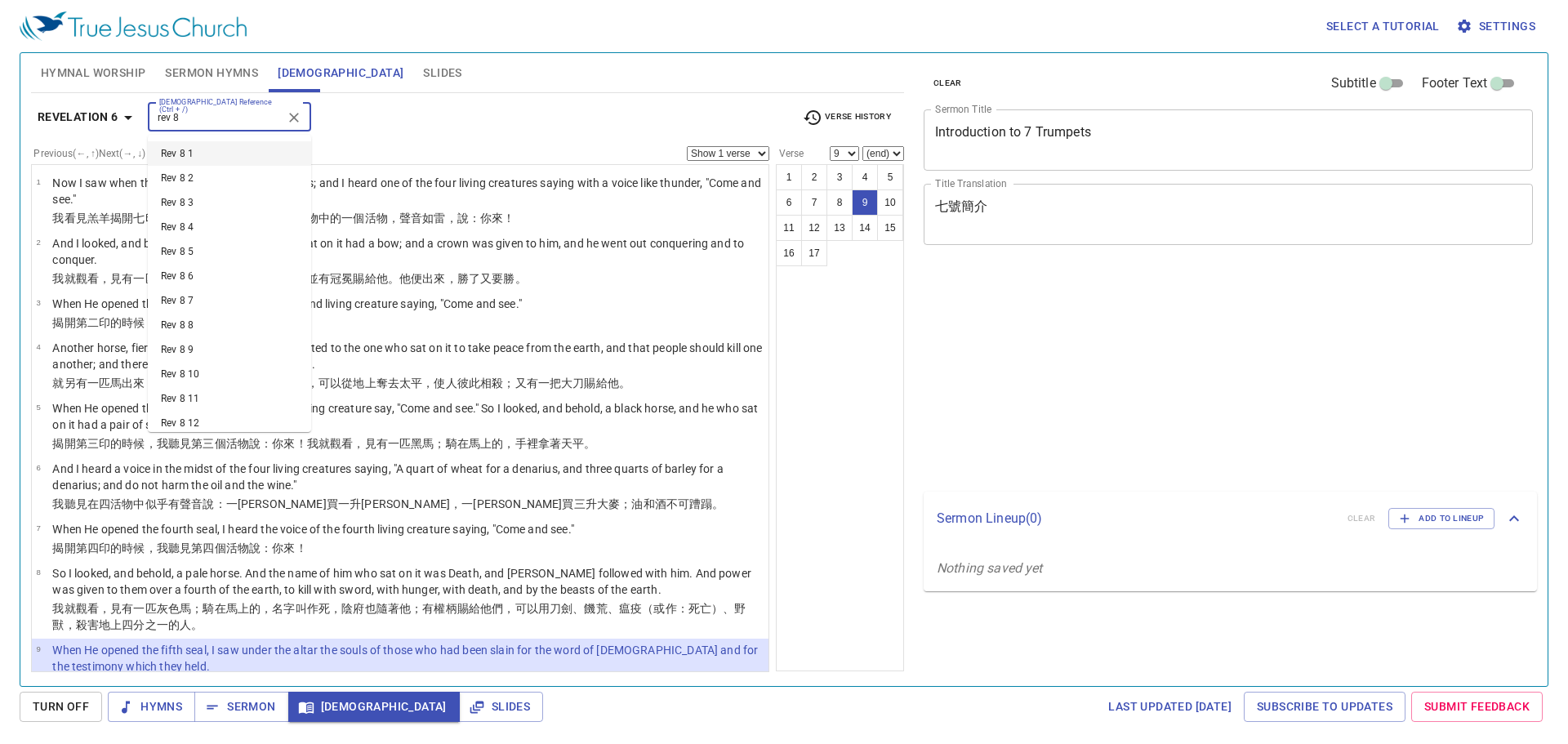
select select "9"
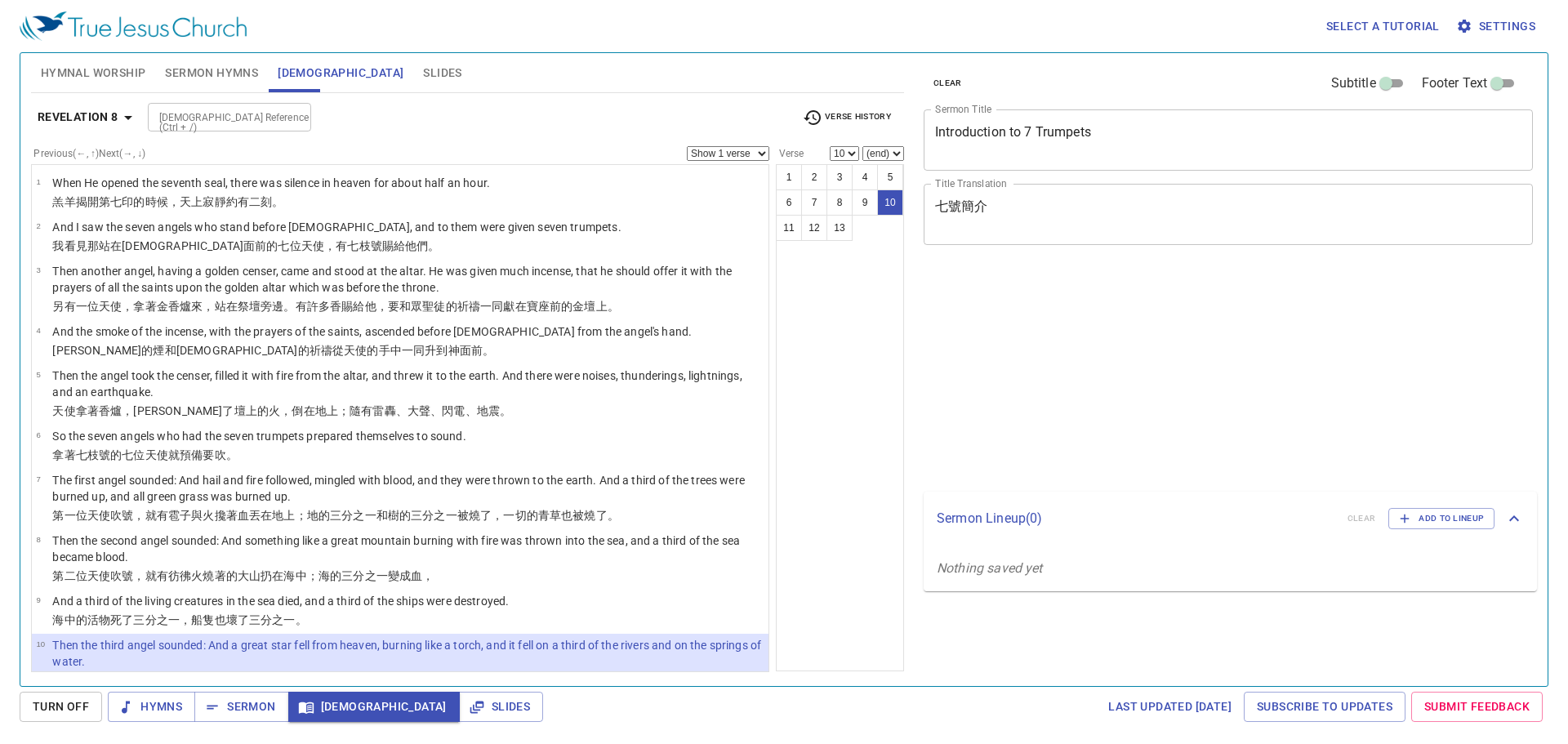
select select "10"
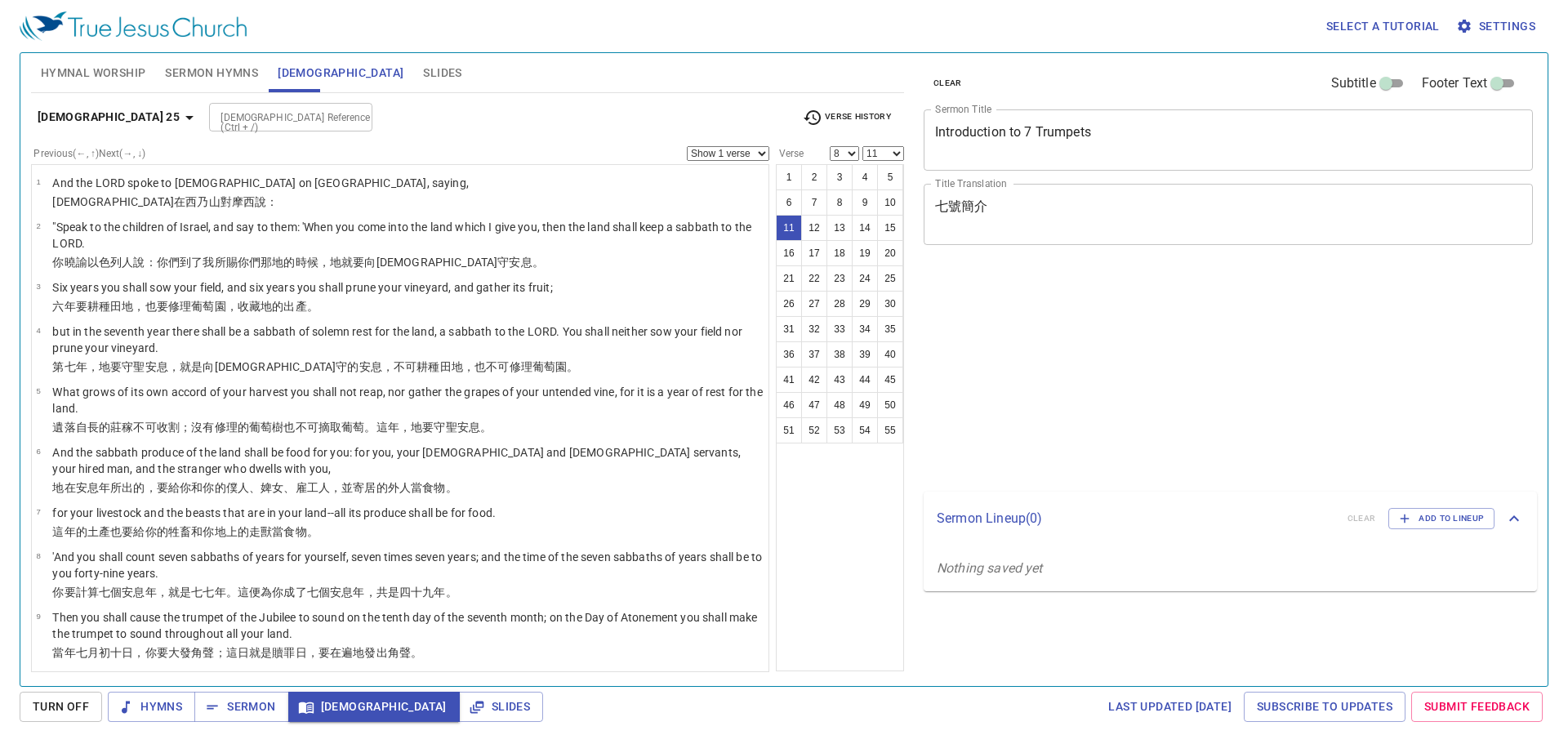
select select "8"
select select "11"
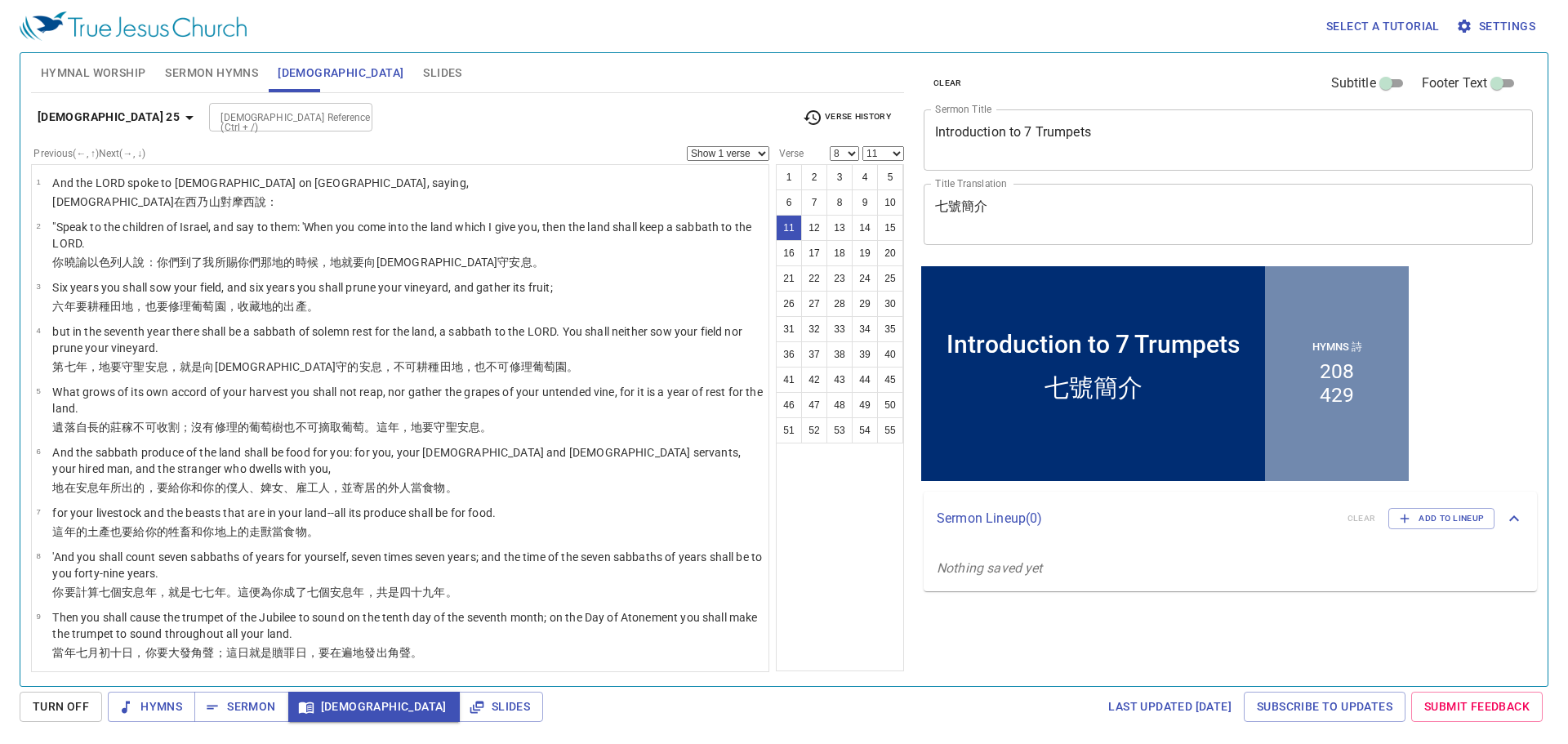
scroll to position [271, 0]
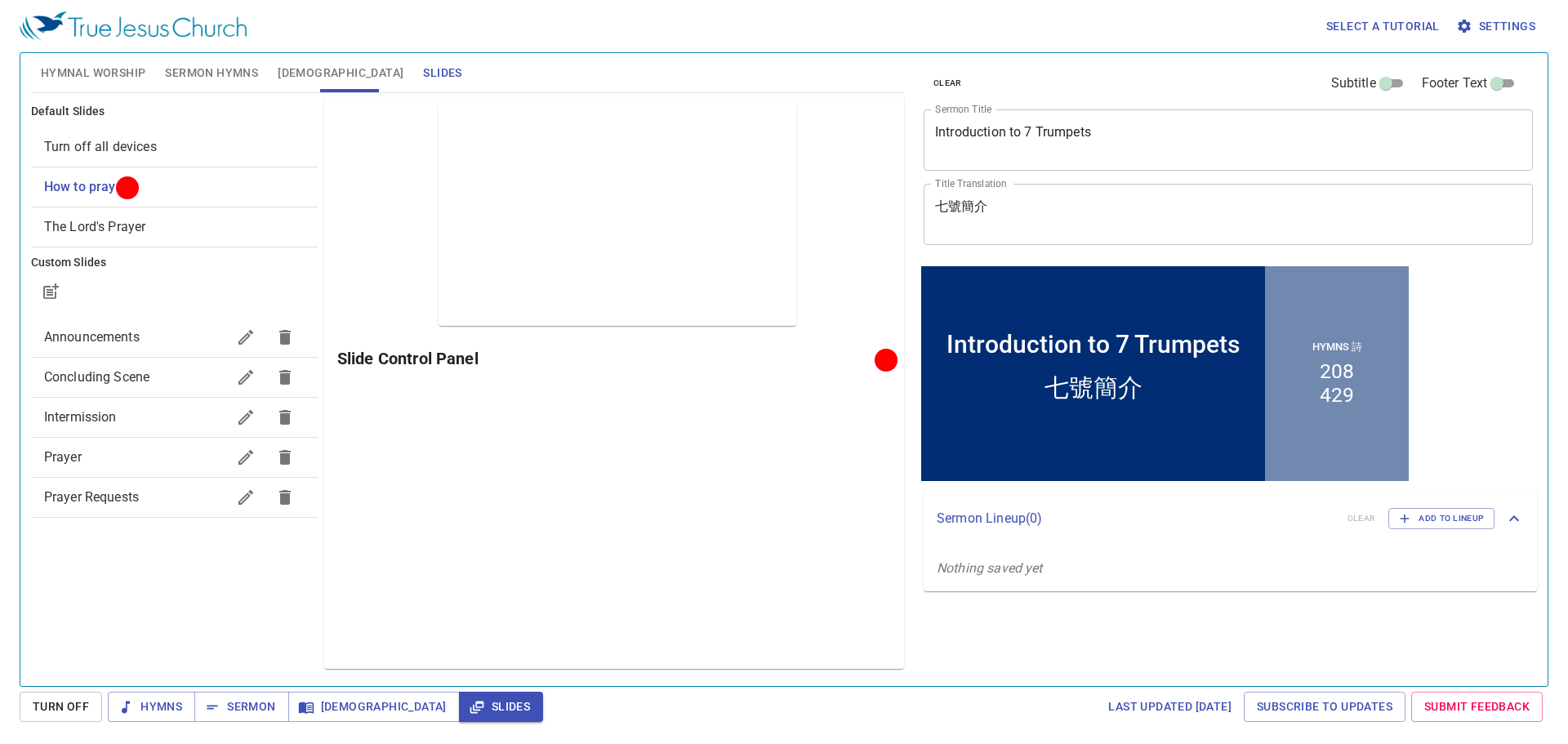
click at [107, 221] on span "The Lord's Prayer" at bounding box center [95, 226] width 102 height 16
click at [88, 232] on span "The Lord's Prayer" at bounding box center [95, 226] width 102 height 16
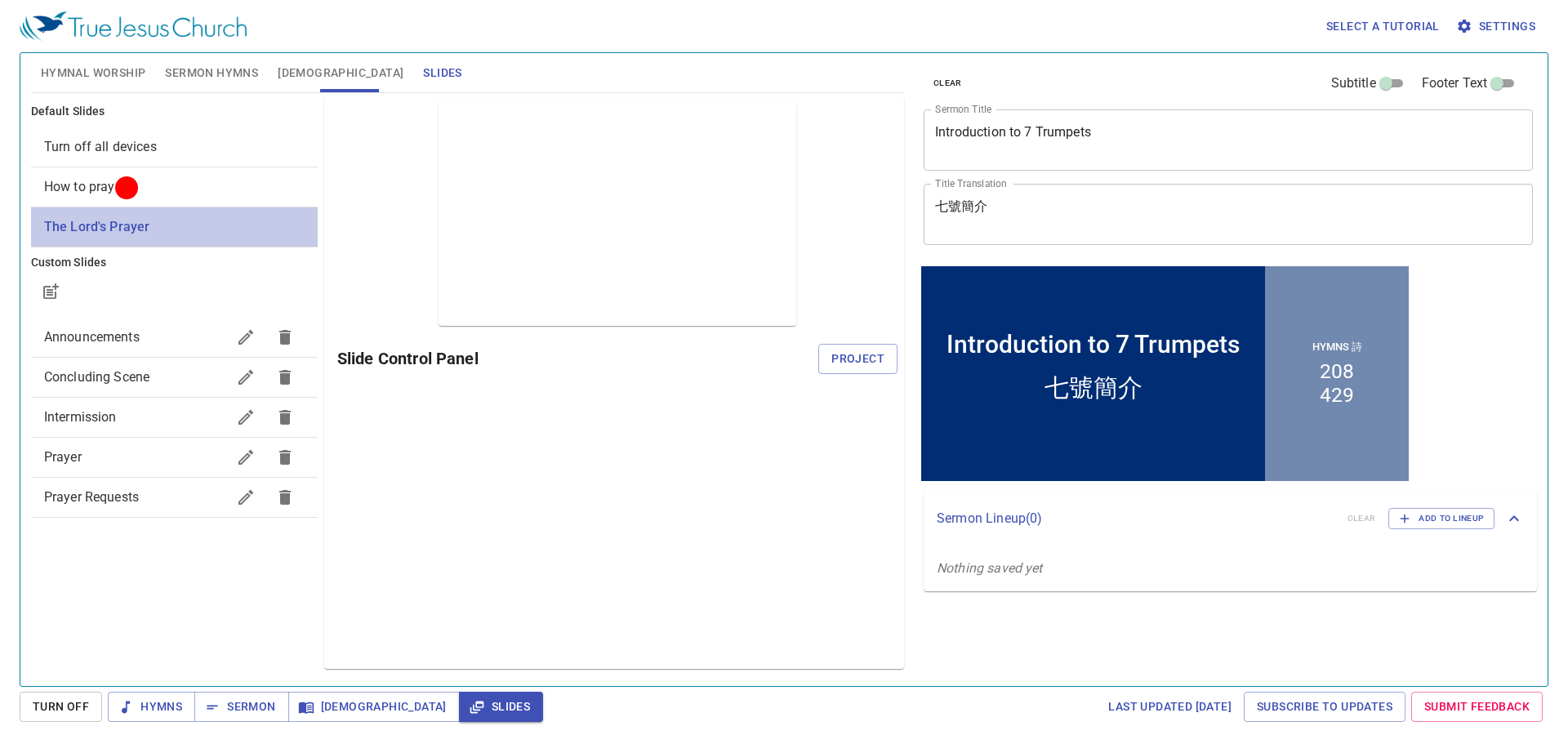
click at [63, 226] on span "The Lord's Prayer" at bounding box center [97, 226] width 107 height 16
